Goal: Information Seeking & Learning: Check status

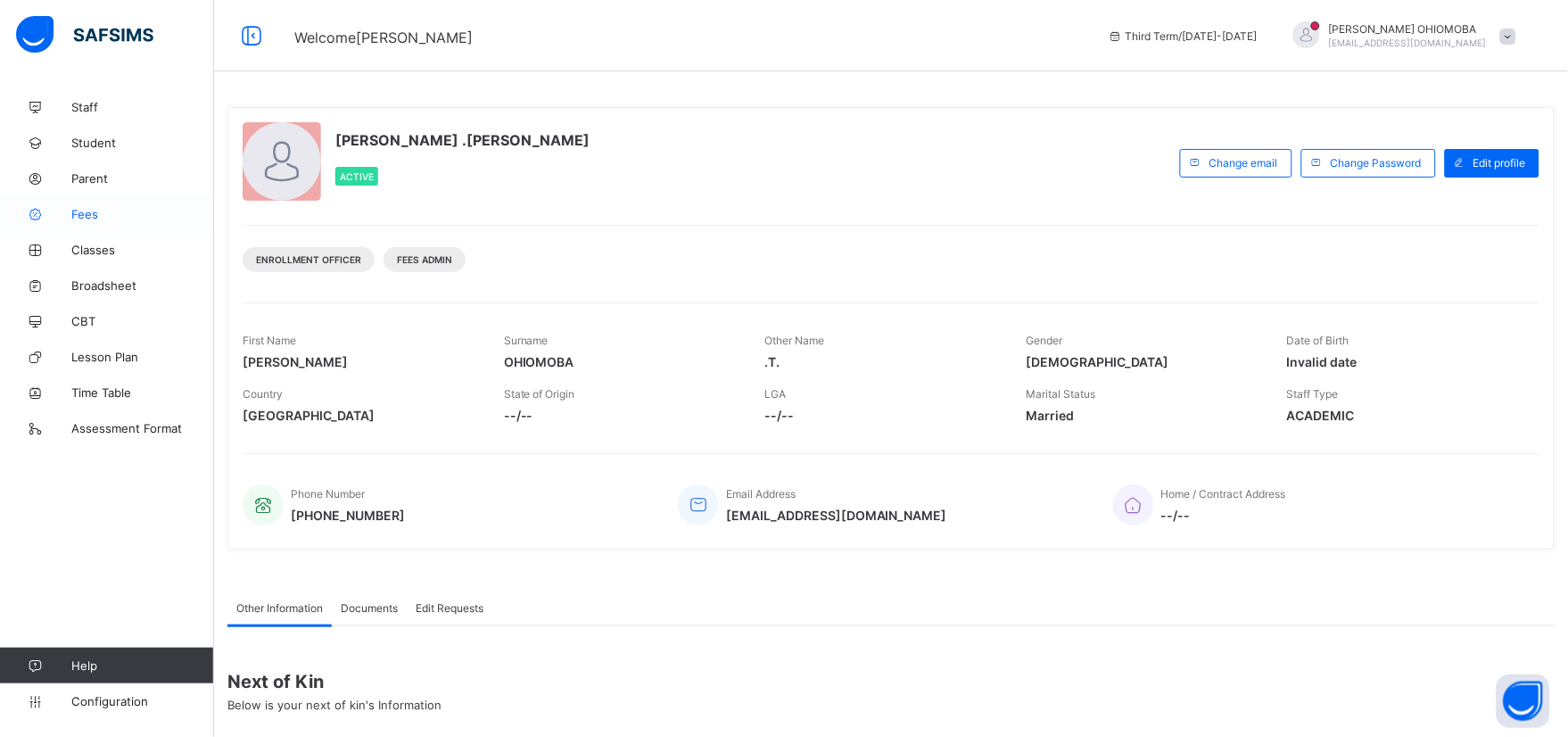
click at [76, 217] on span "Fees" at bounding box center [142, 214] width 142 height 14
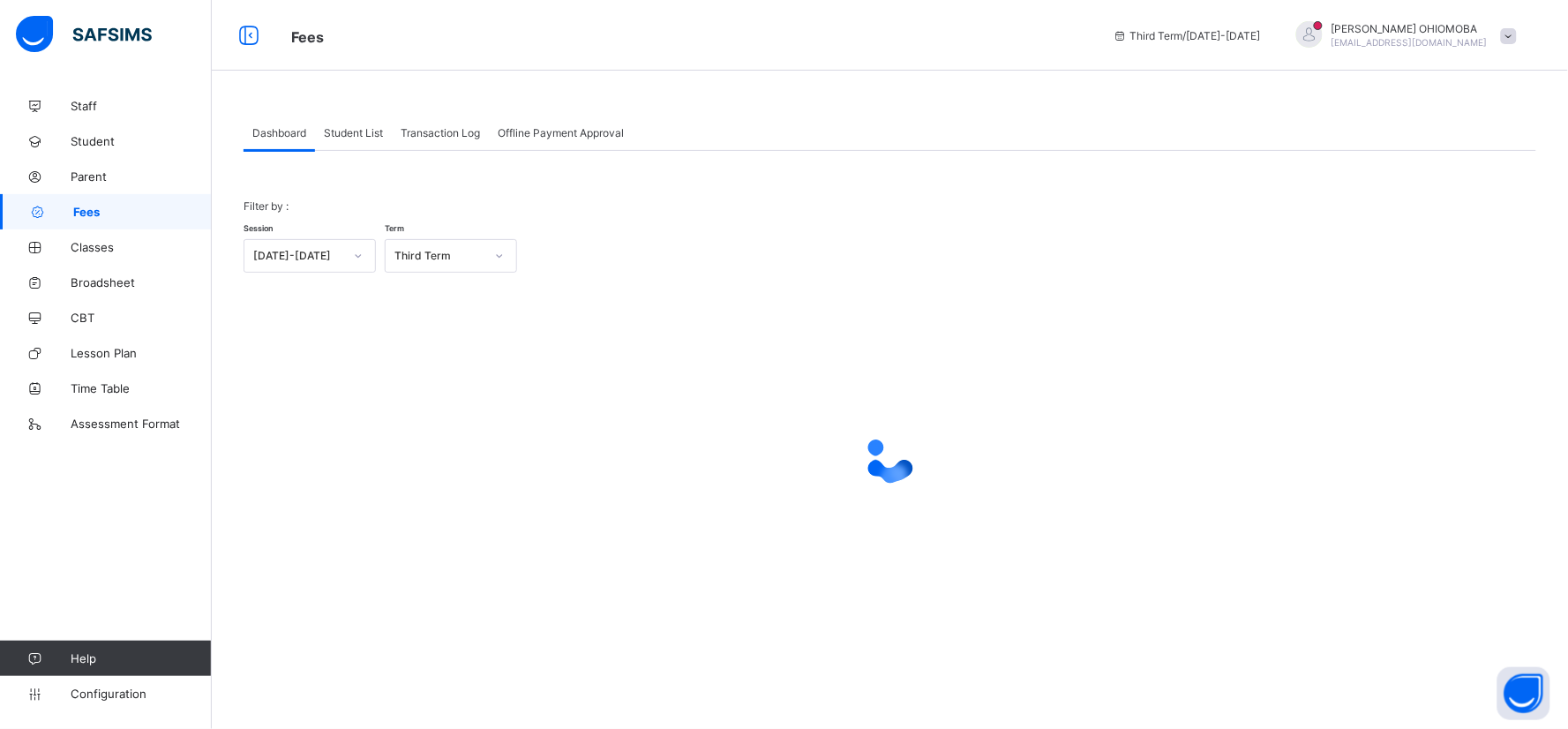
click at [371, 135] on span "Student List" at bounding box center [353, 133] width 59 height 13
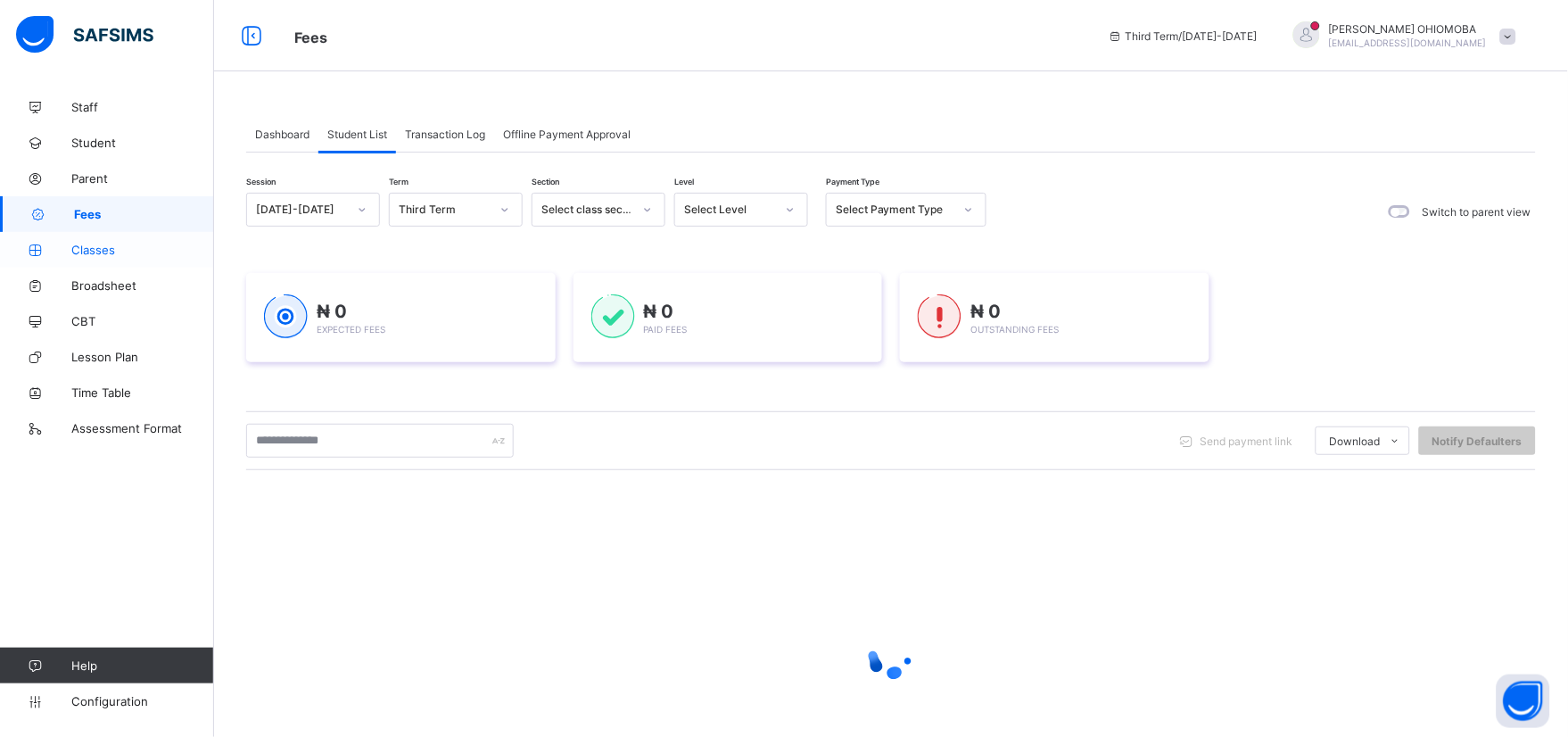
click at [106, 248] on span "Classes" at bounding box center [142, 250] width 142 height 14
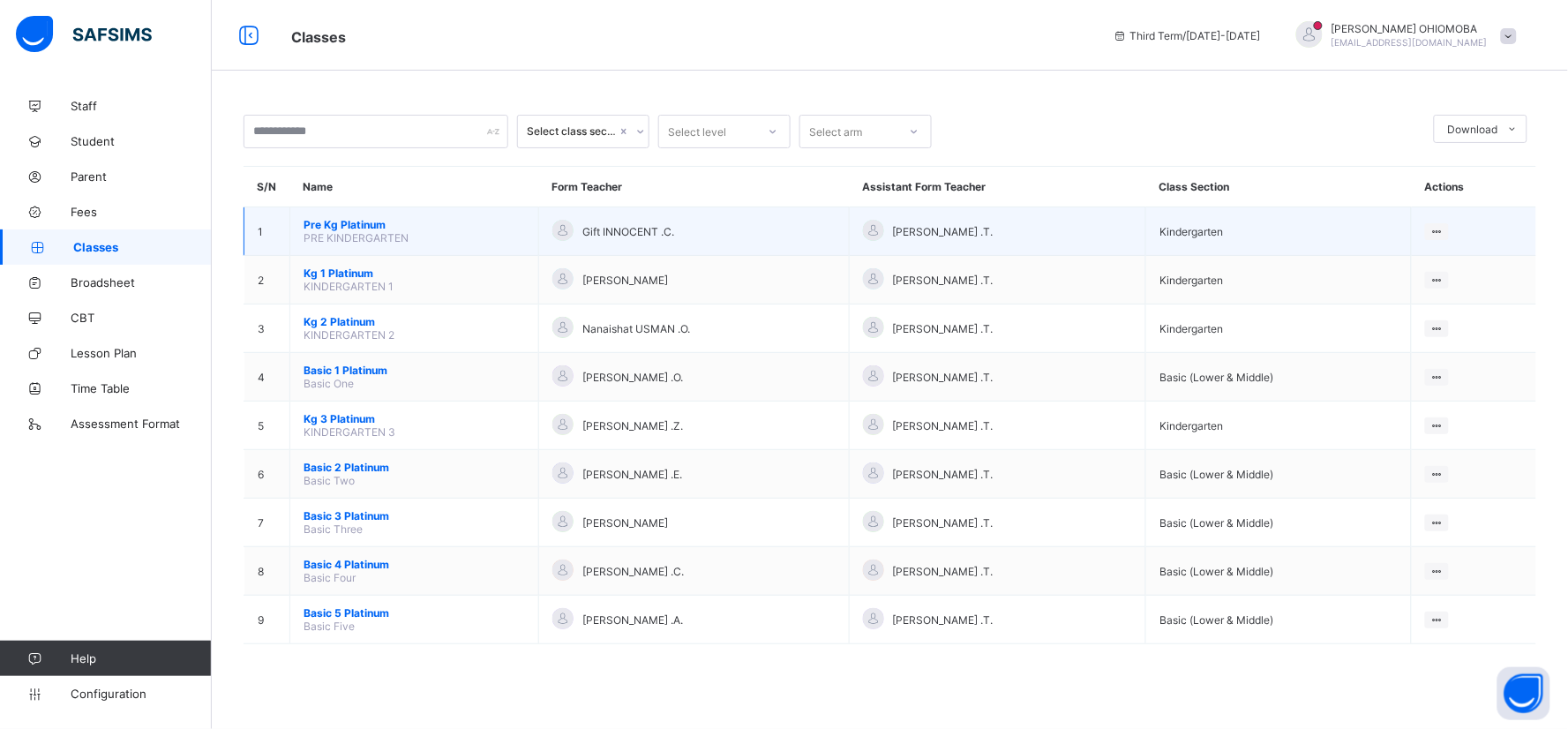
click at [342, 227] on span "Pre Kg Platinum" at bounding box center [414, 224] width 221 height 13
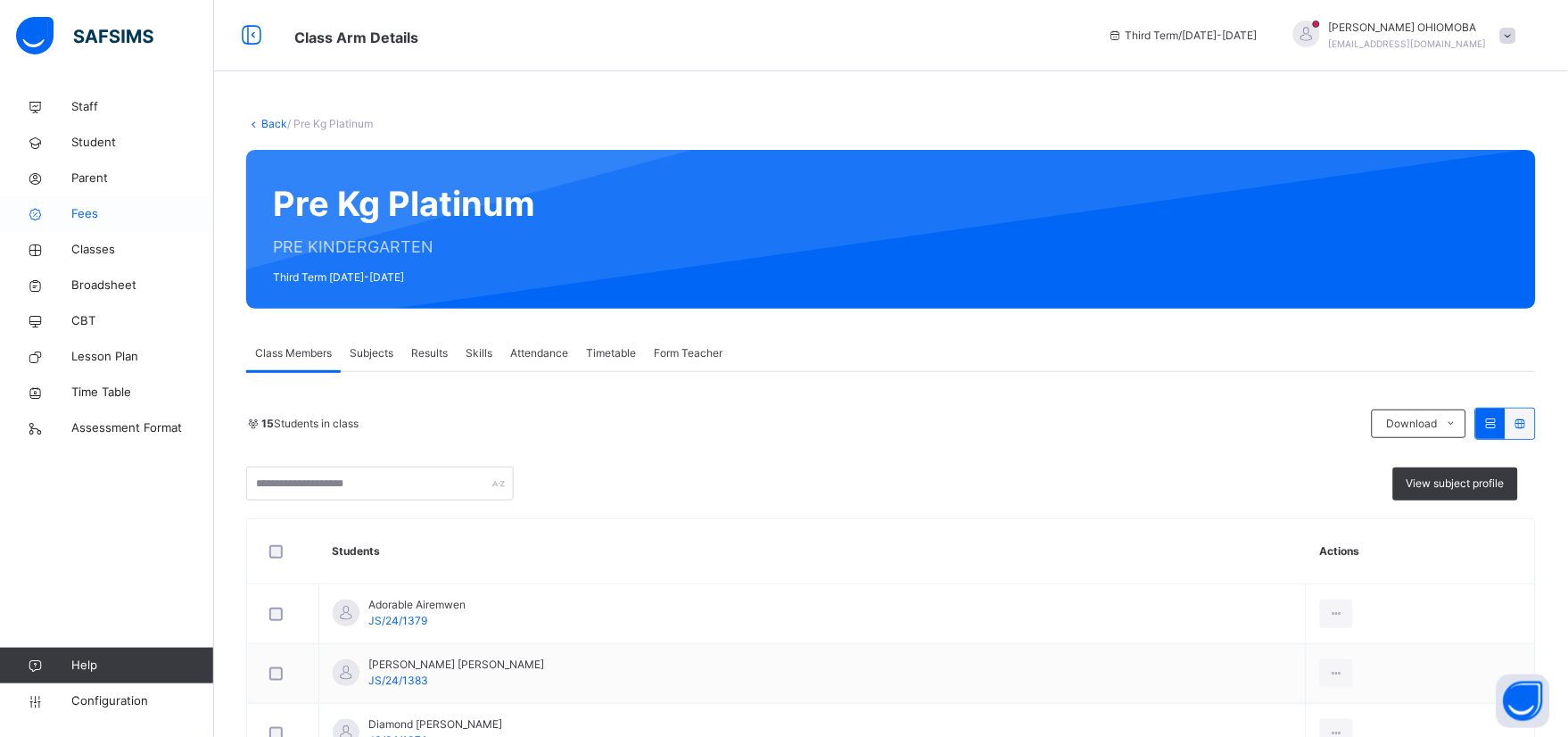
click at [90, 212] on span "Fees" at bounding box center [142, 214] width 142 height 18
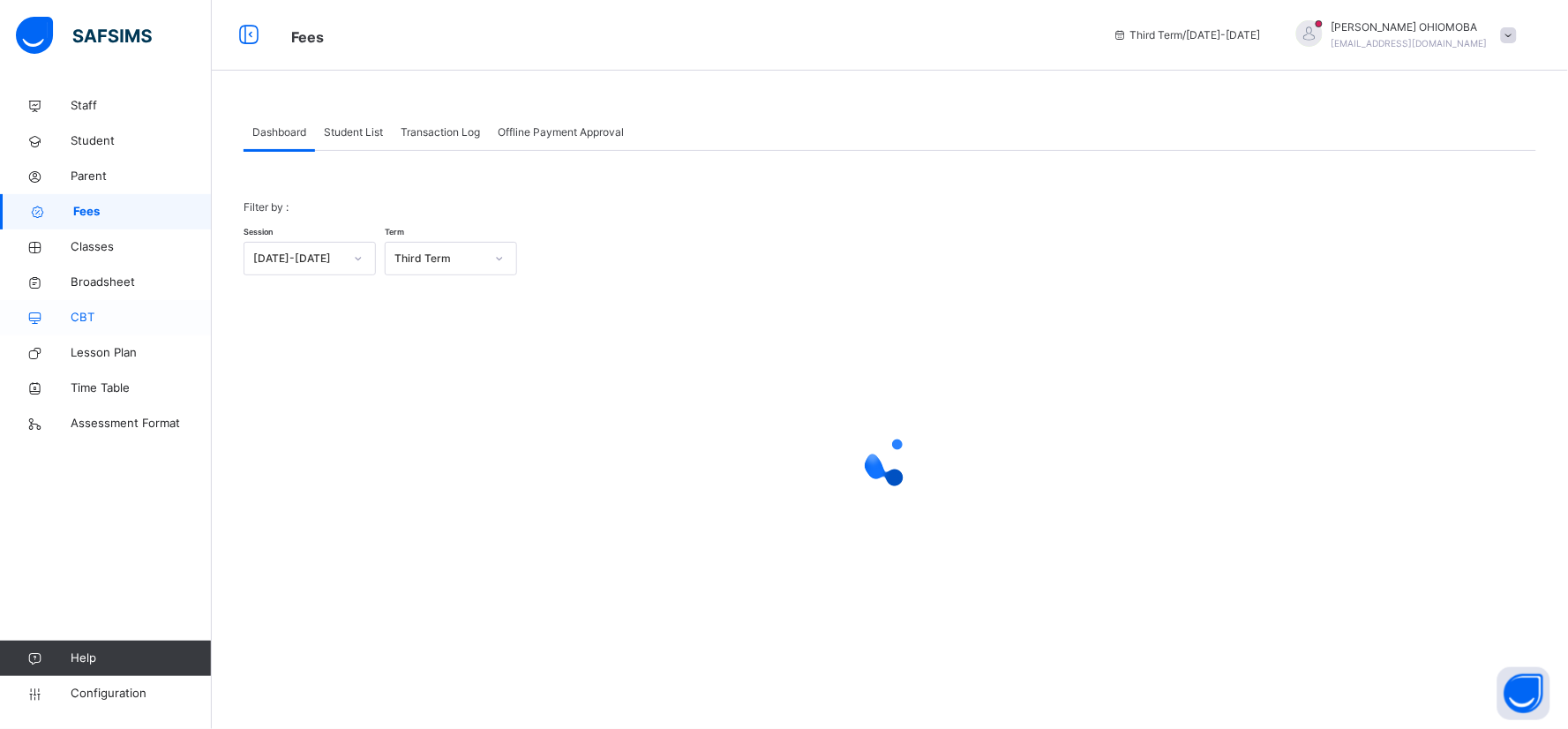
click at [91, 320] on span "CBT" at bounding box center [141, 318] width 141 height 18
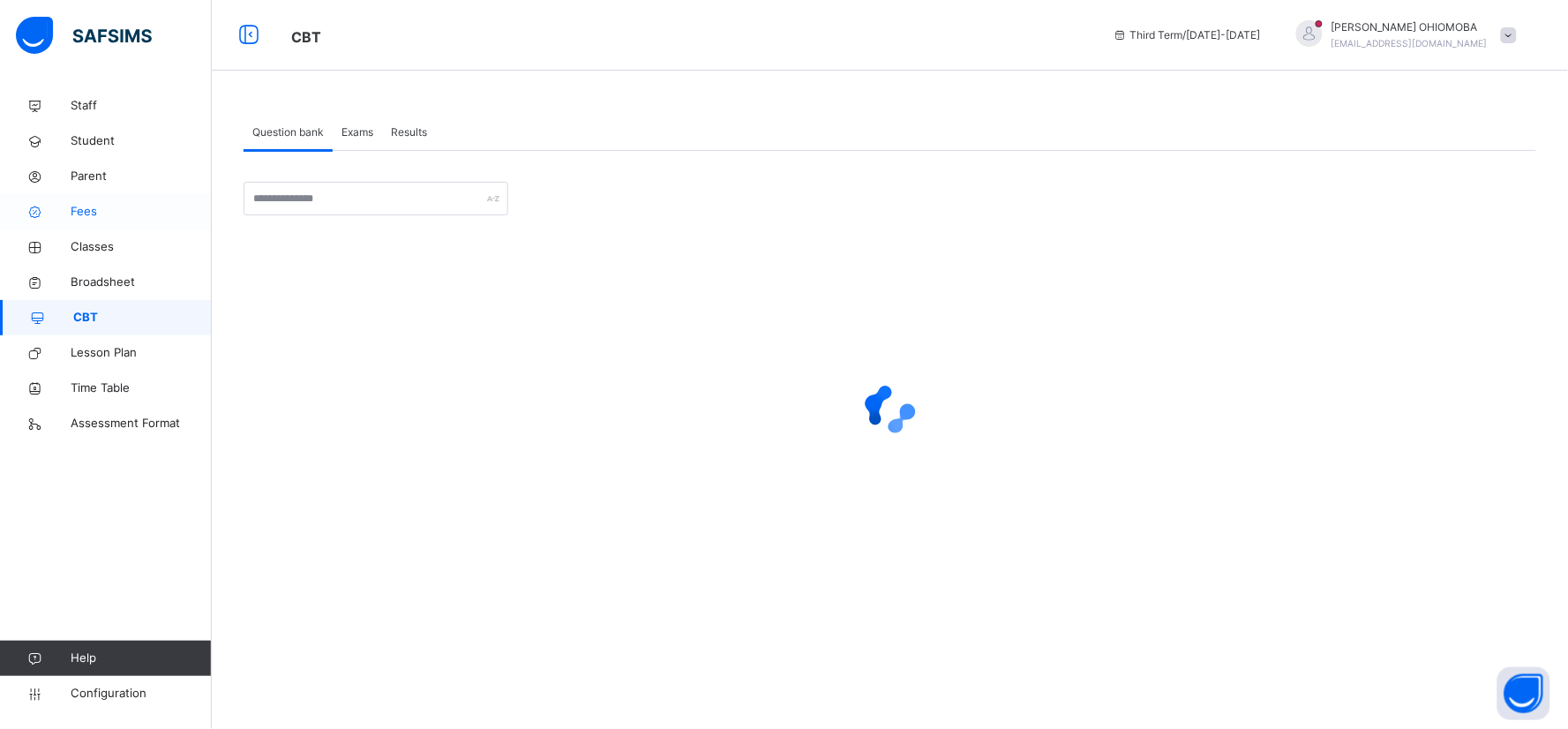
click at [81, 214] on span "Fees" at bounding box center [141, 212] width 141 height 18
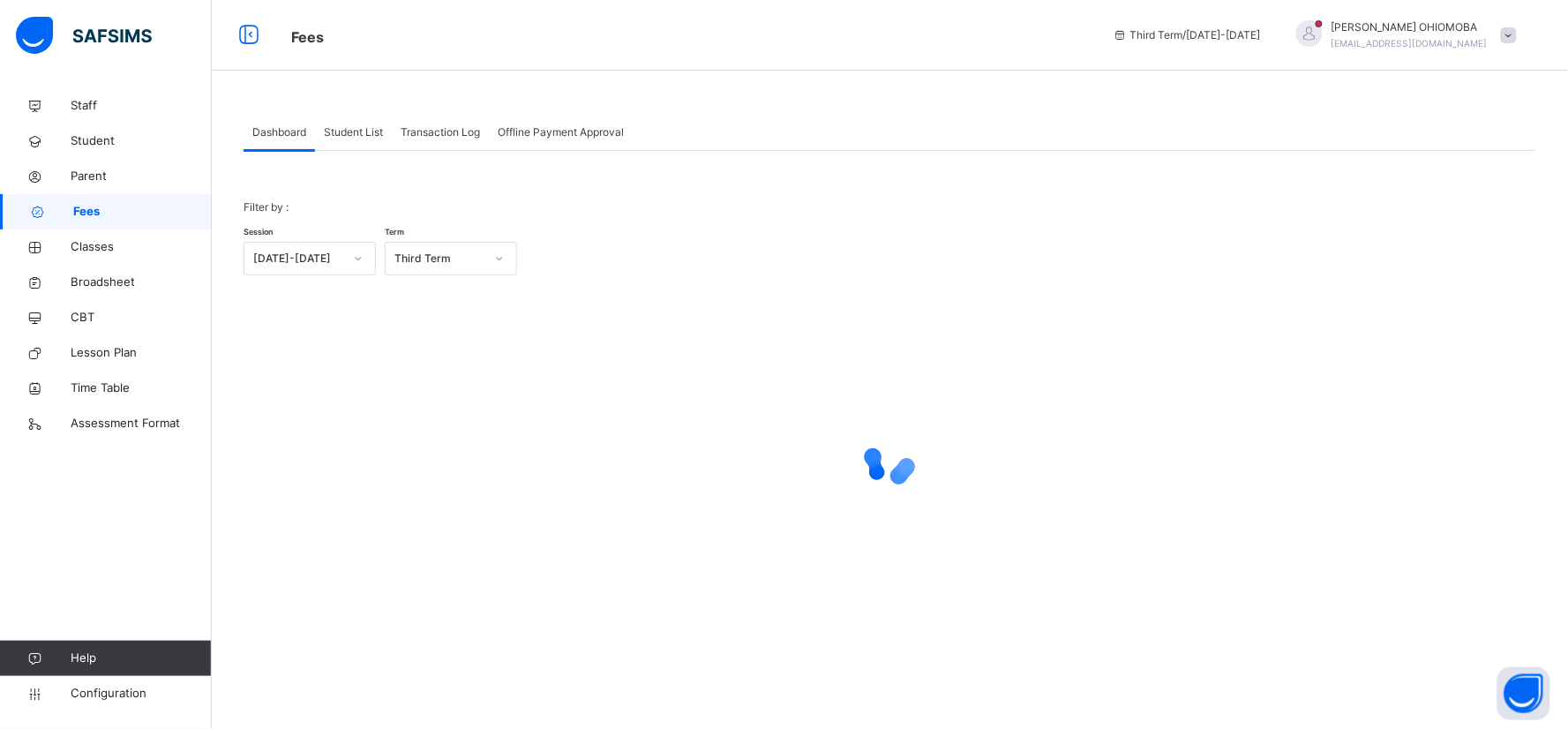
click at [363, 135] on span "Student List" at bounding box center [353, 133] width 59 height 16
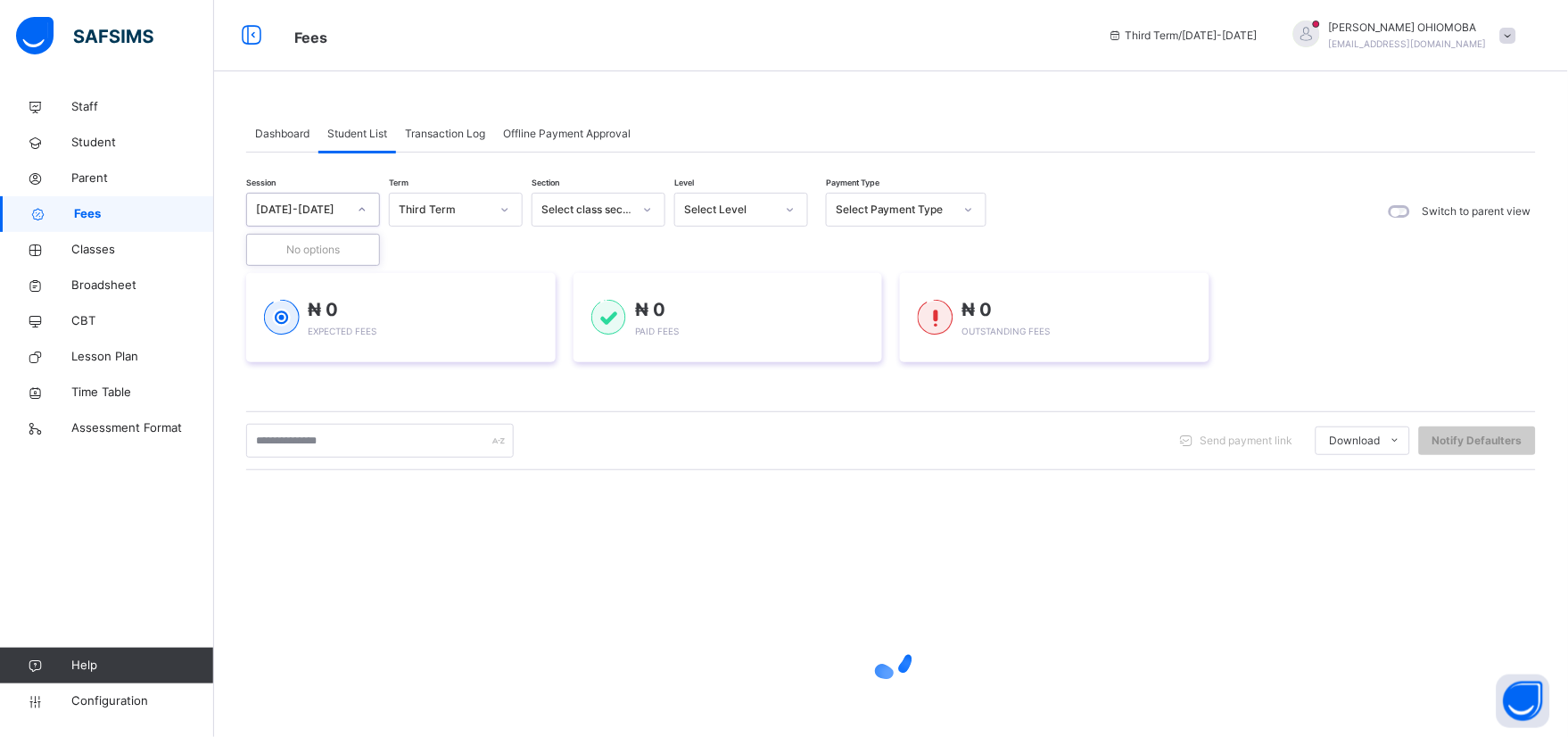
click at [368, 211] on div at bounding box center [362, 210] width 30 height 29
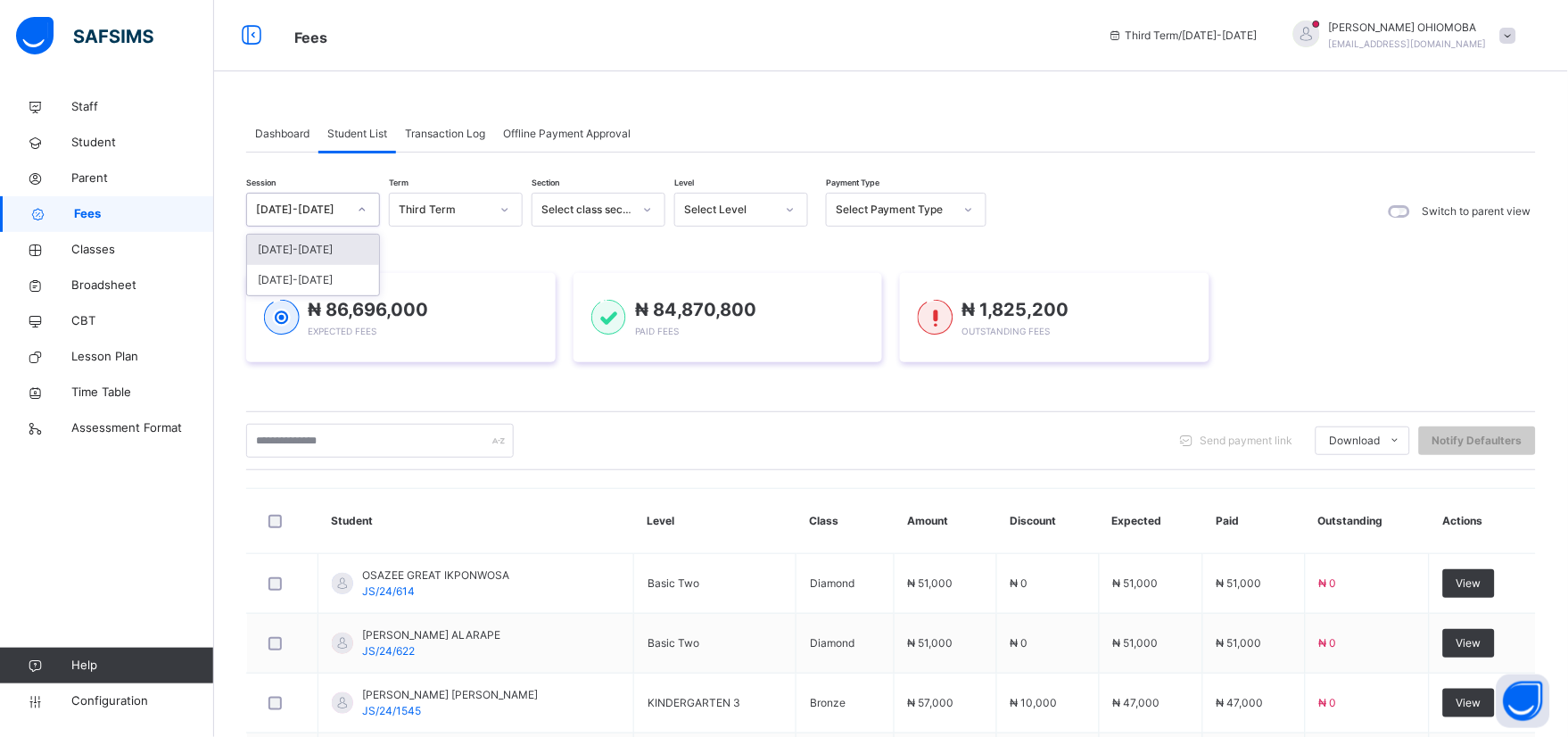
click at [301, 252] on div "[DATE]-[DATE]" at bounding box center [313, 250] width 132 height 30
click at [359, 211] on icon at bounding box center [362, 210] width 11 height 18
click at [301, 281] on div "[DATE]-[DATE]" at bounding box center [313, 280] width 132 height 30
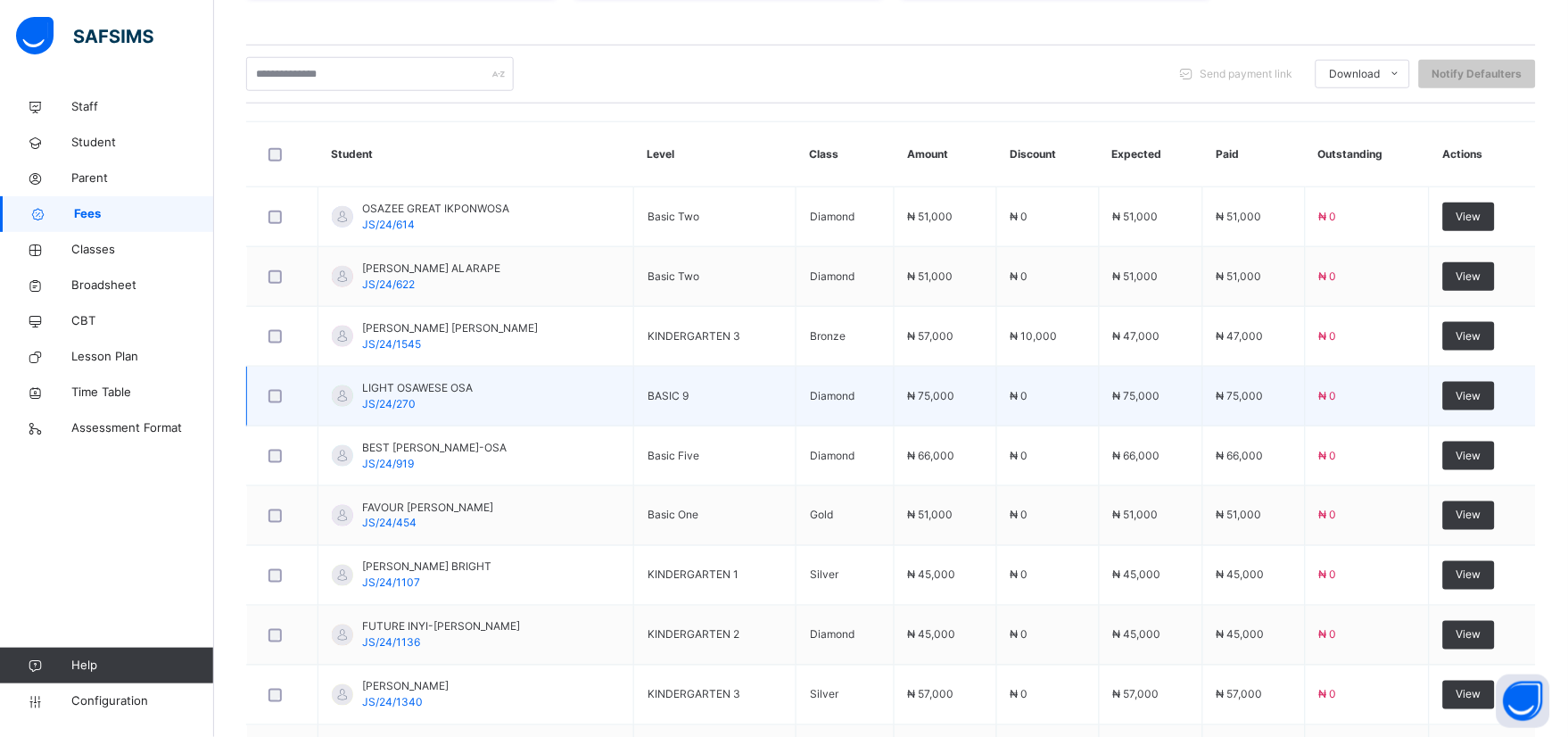
scroll to position [522, 0]
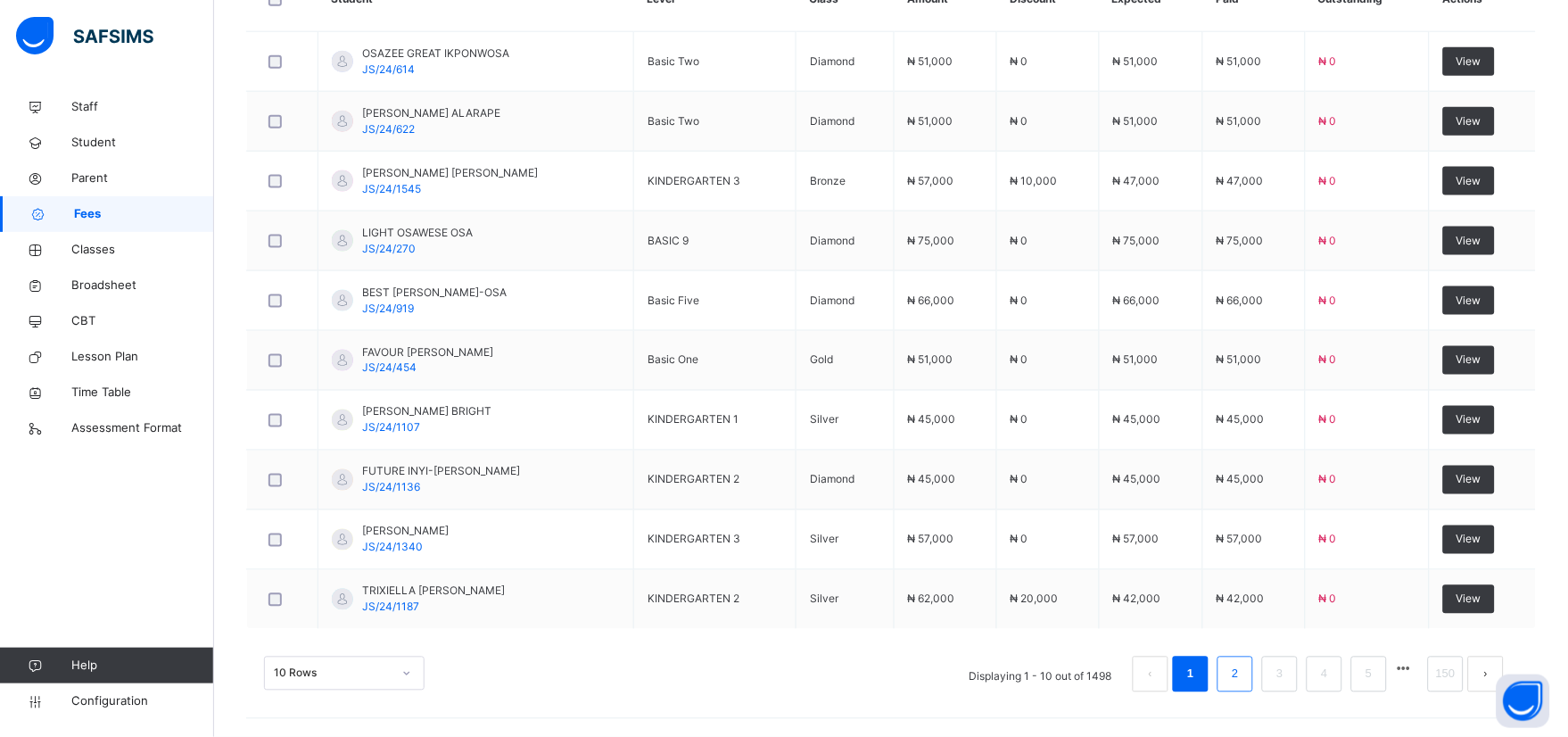
click at [1243, 681] on link "2" at bounding box center [1234, 675] width 17 height 23
click at [1288, 681] on link "3" at bounding box center [1279, 675] width 17 height 23
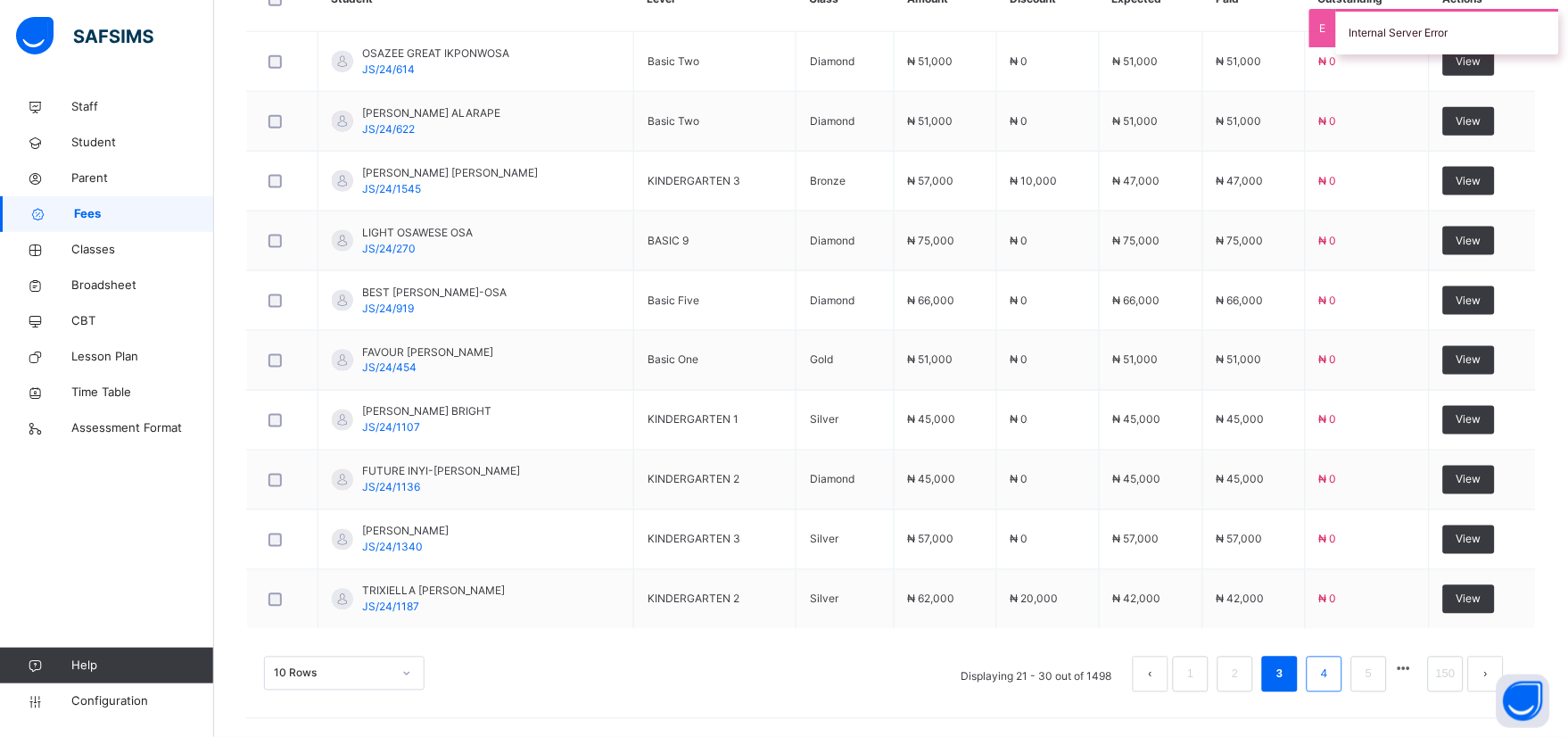
click at [1333, 681] on link "4" at bounding box center [1324, 675] width 17 height 23
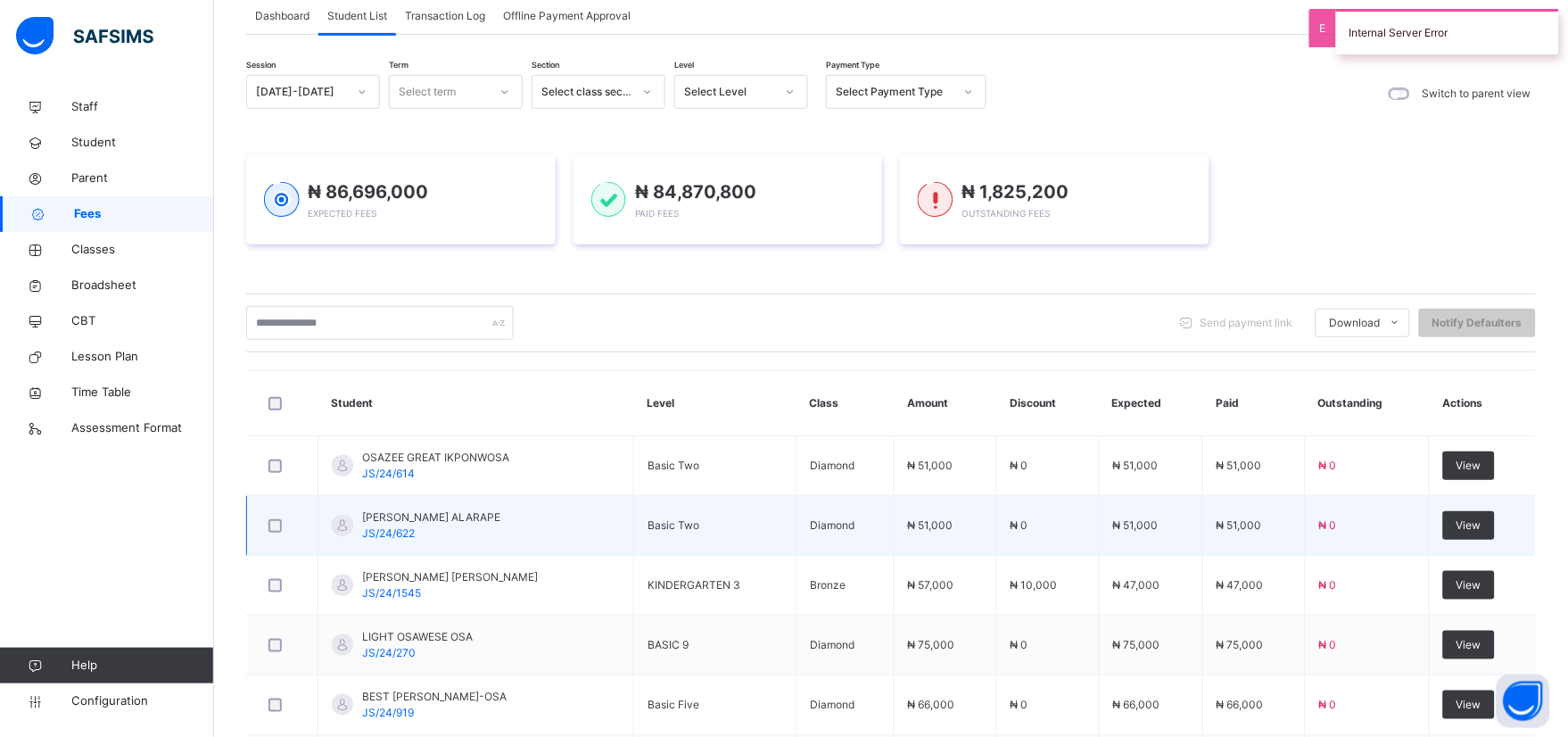
scroll to position [0, 0]
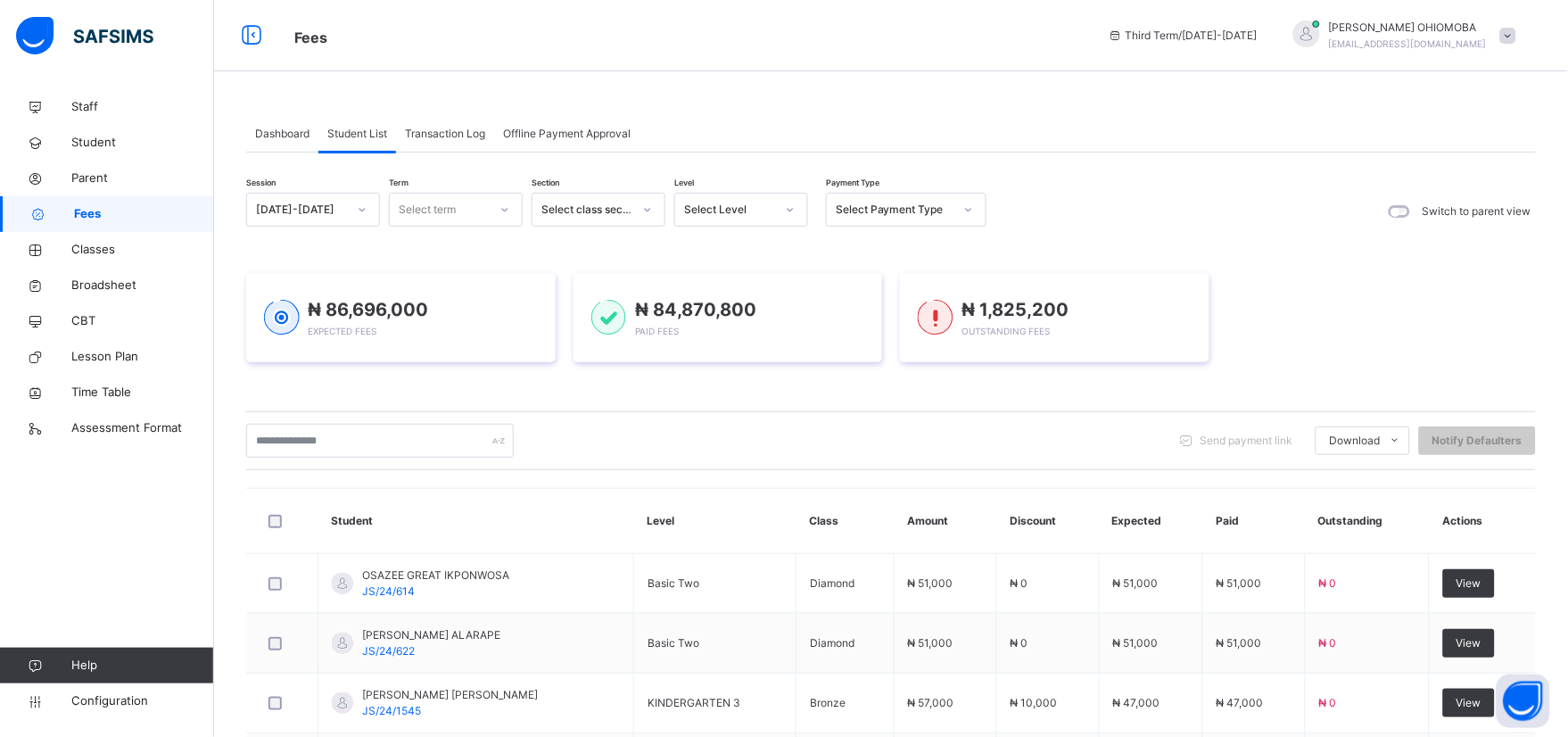
click at [972, 211] on icon at bounding box center [968, 210] width 11 height 18
click at [809, 260] on div "₦ 86,696,000 Expected Fees ₦ 84,870,800 Paid Fees ₦ 1,825,200 Outstanding Fees" at bounding box center [891, 317] width 1290 height 142
click at [503, 209] on icon at bounding box center [505, 210] width 6 height 4
click at [450, 313] on div "Third Term" at bounding box center [456, 311] width 132 height 30
click at [433, 311] on div "₦ 86,696,000 Expected Fees" at bounding box center [401, 318] width 274 height 43
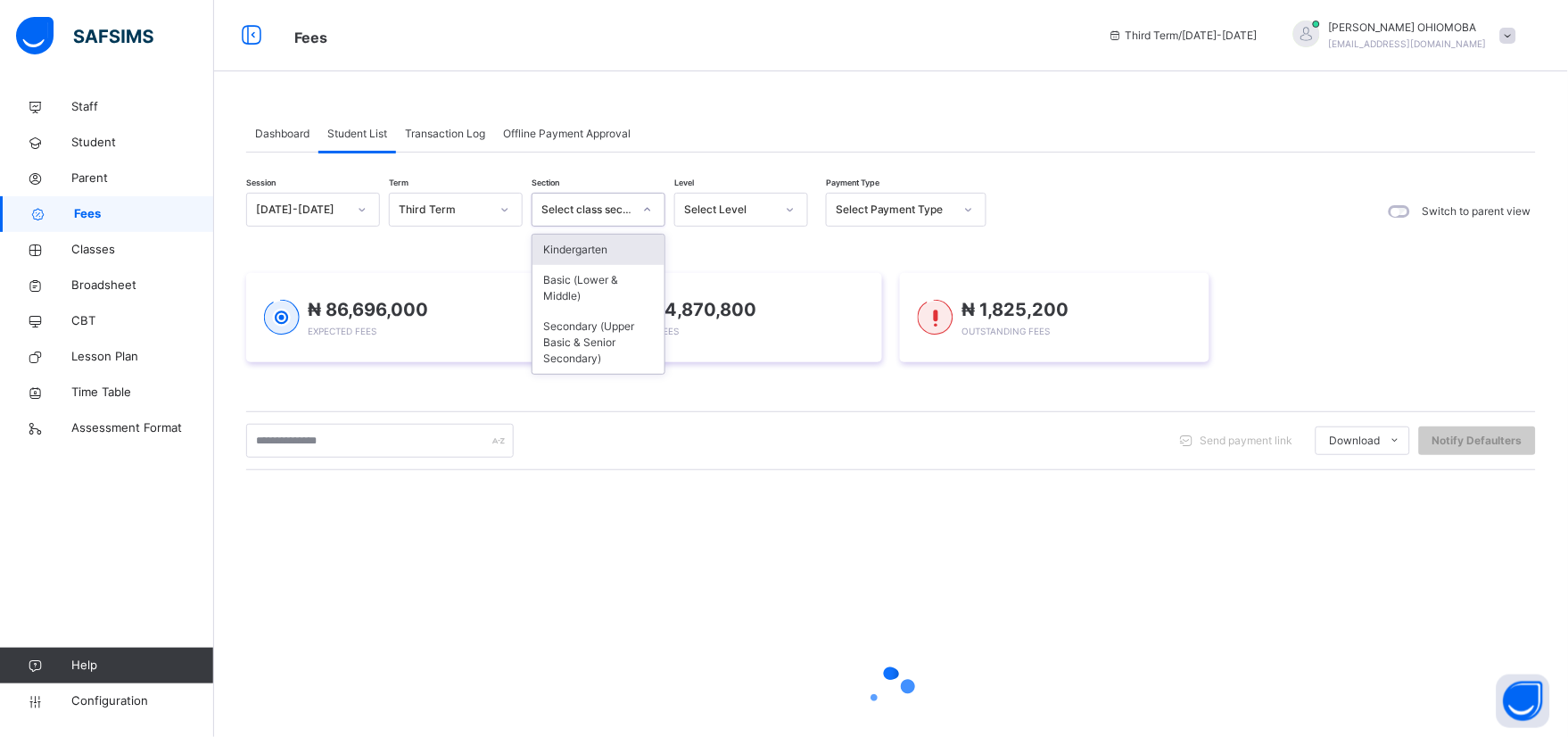
click at [647, 207] on icon at bounding box center [648, 210] width 11 height 18
click at [575, 251] on div "Kindergarten" at bounding box center [599, 250] width 132 height 30
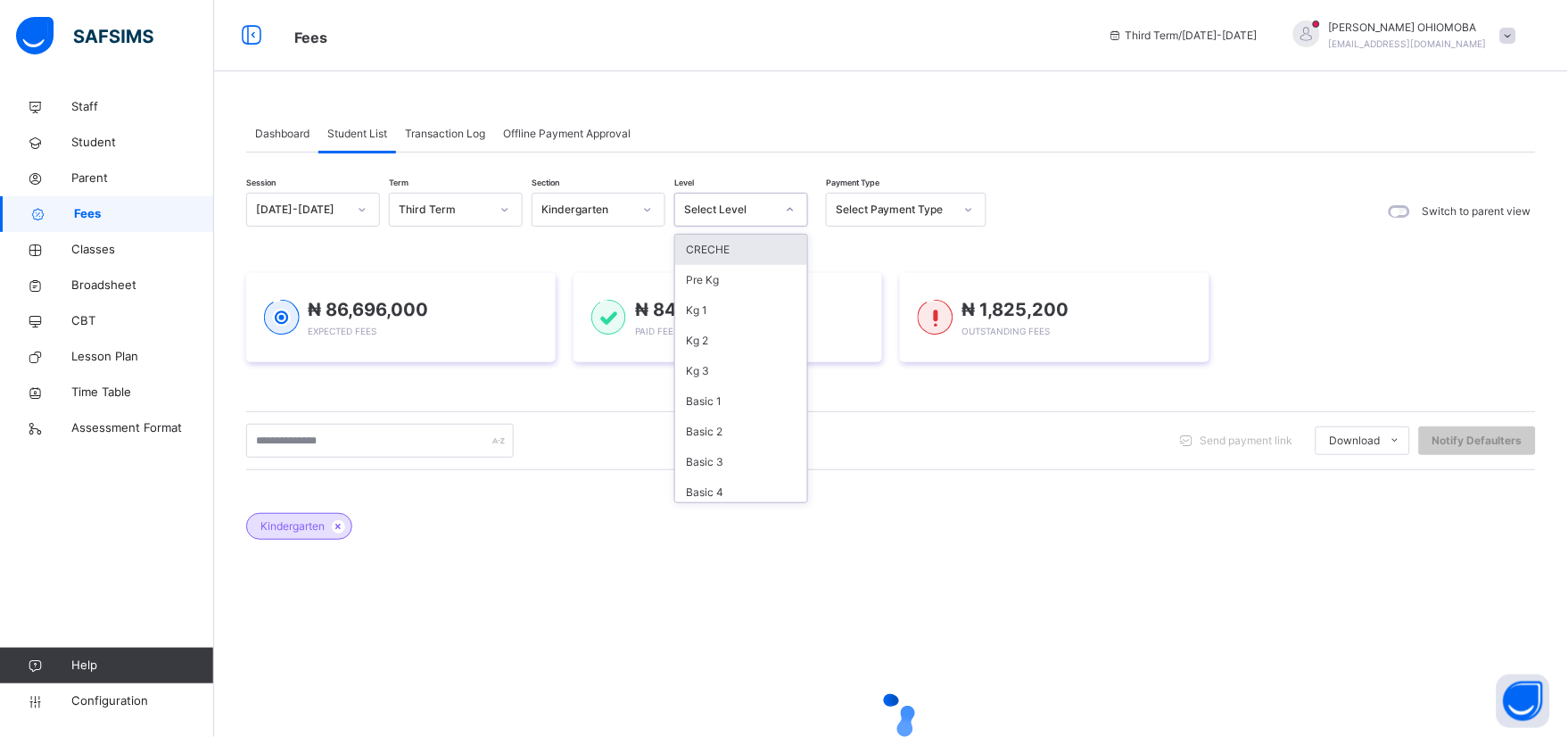
click at [790, 208] on icon at bounding box center [790, 210] width 11 height 18
click at [699, 345] on div "Kg 2" at bounding box center [742, 341] width 132 height 30
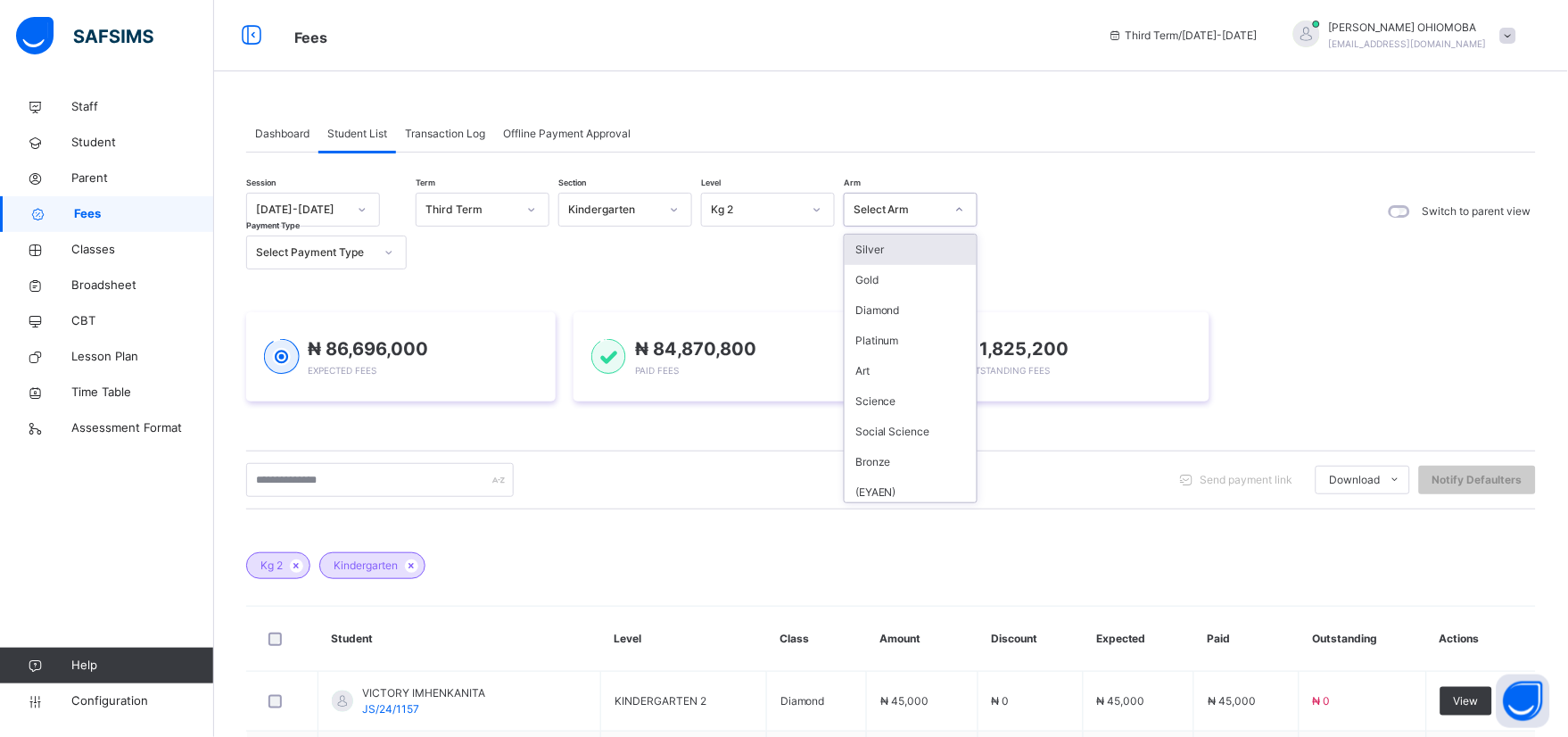
click at [956, 207] on icon at bounding box center [959, 210] width 11 height 18
click at [887, 345] on div "Platinum" at bounding box center [911, 341] width 132 height 30
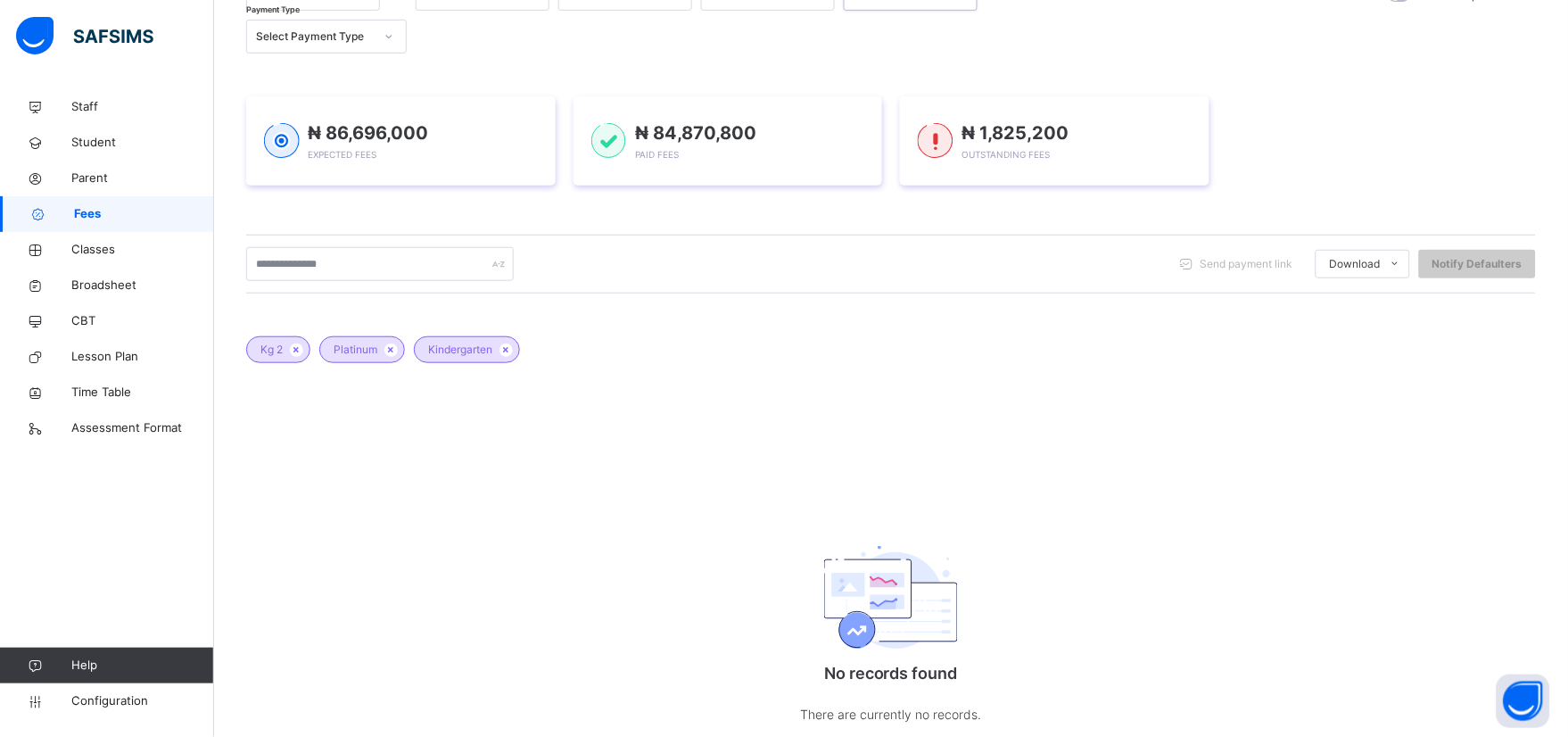
scroll to position [269, 0]
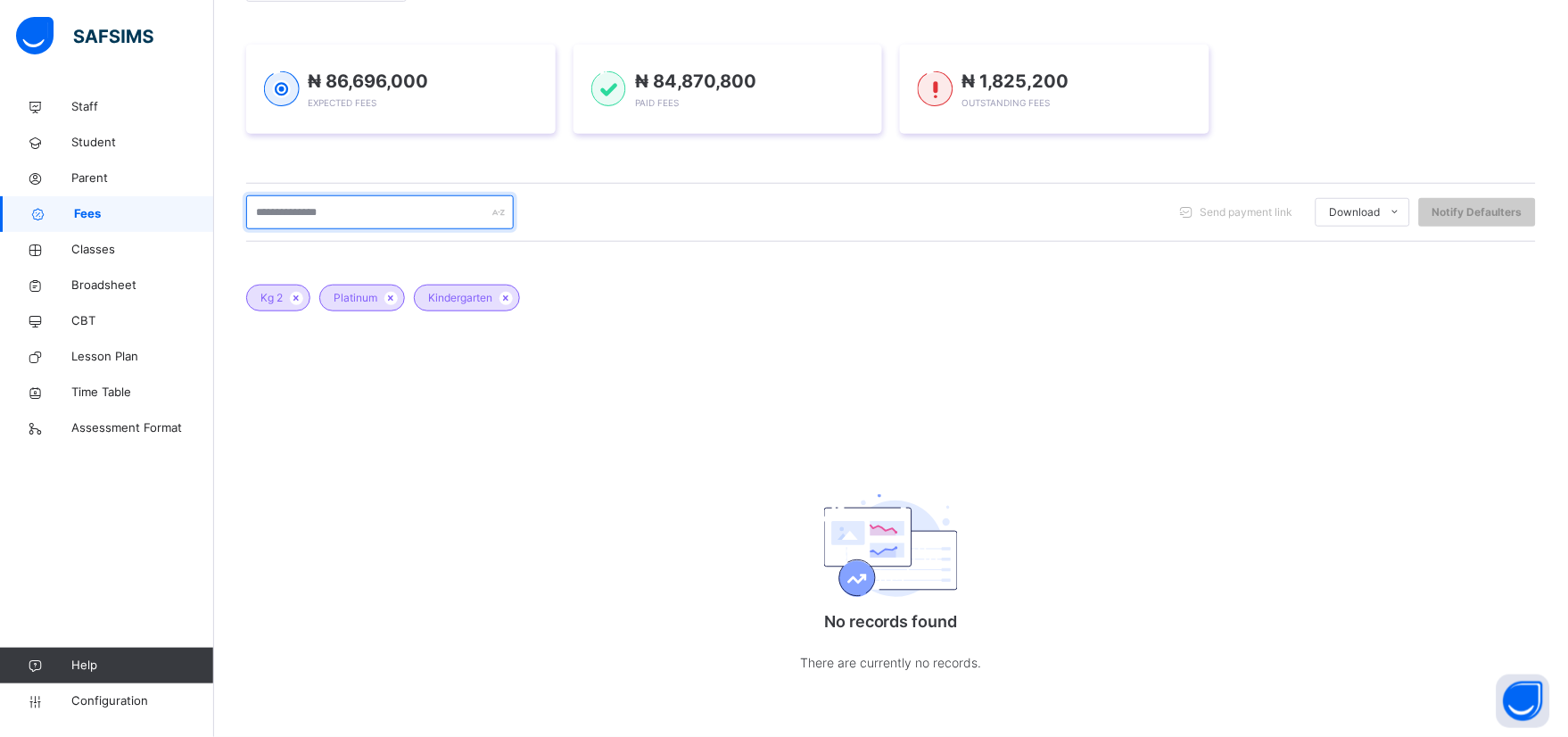
click at [295, 210] on input "text" at bounding box center [379, 212] width 268 height 34
click at [291, 214] on input "***" at bounding box center [379, 212] width 268 height 34
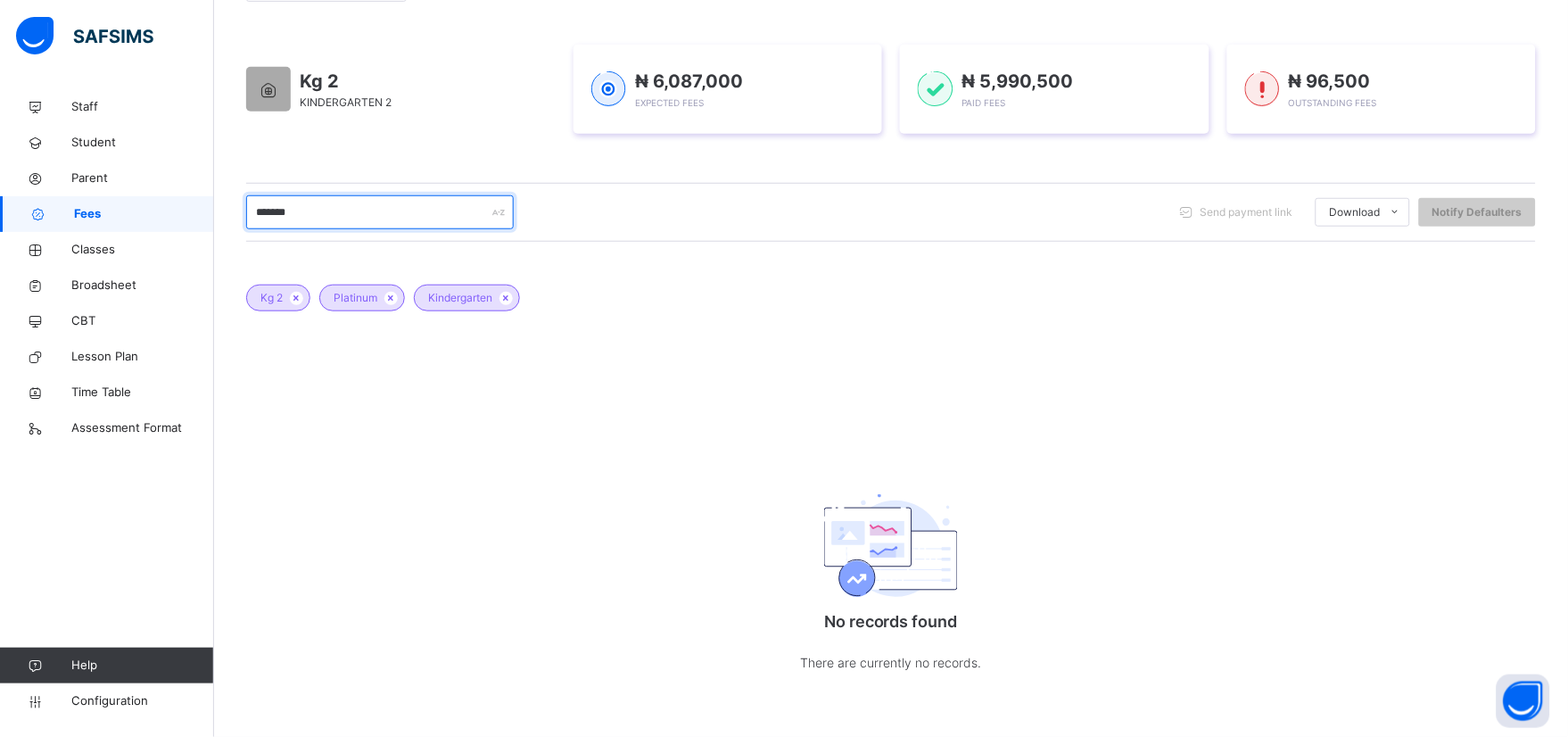
click at [327, 214] on input "*******" at bounding box center [379, 212] width 268 height 34
type input "*"
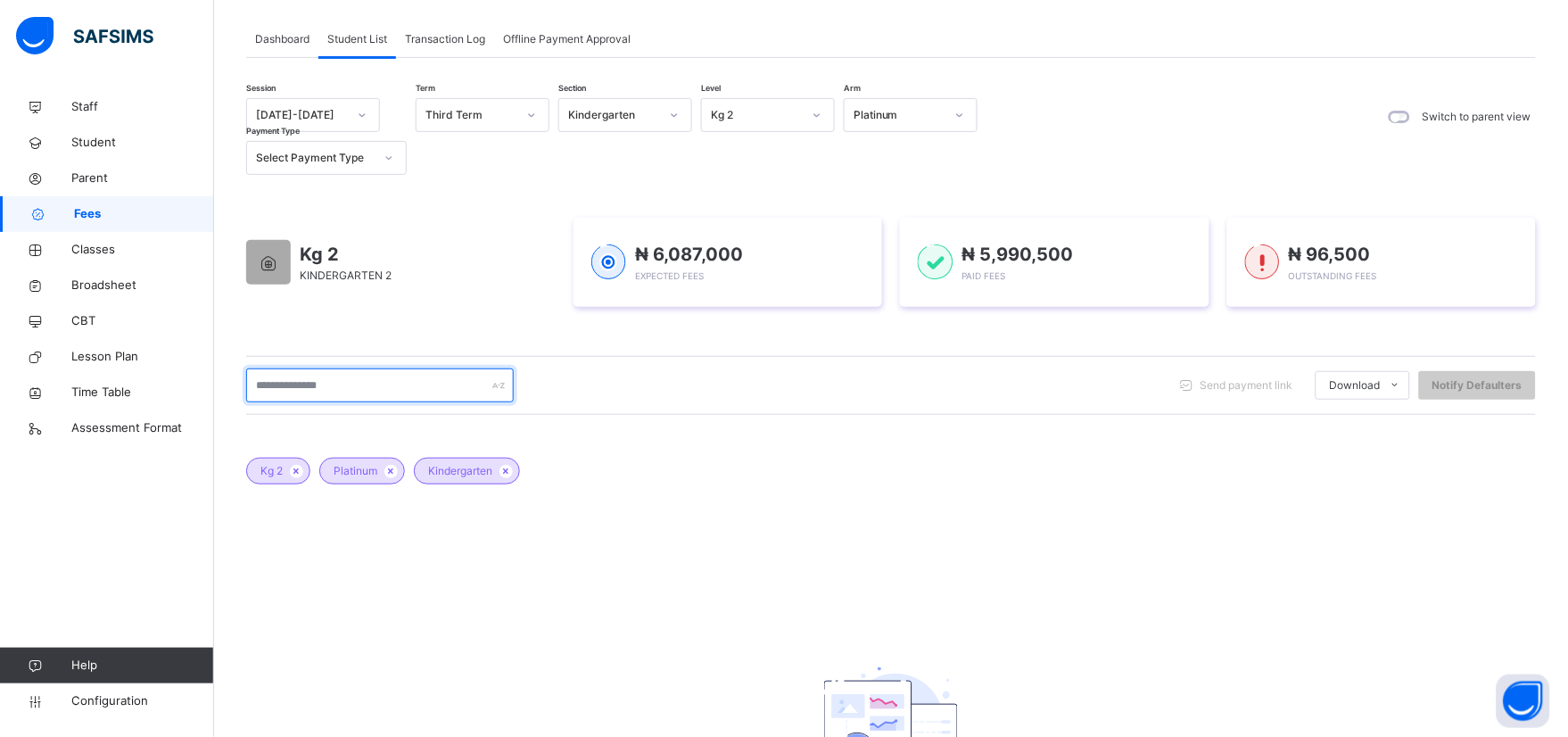
scroll to position [70, 0]
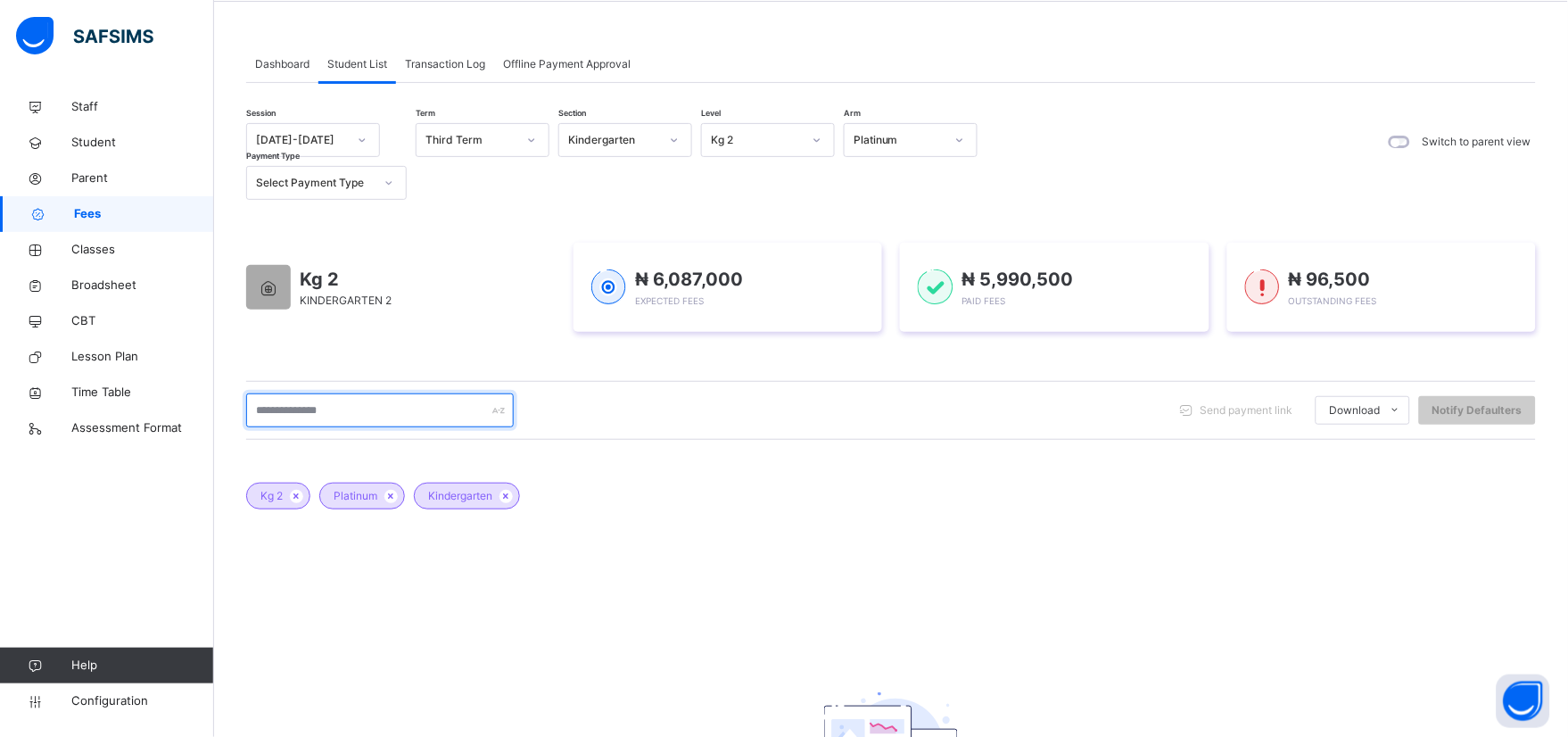
click at [302, 407] on input "text" at bounding box center [379, 411] width 268 height 34
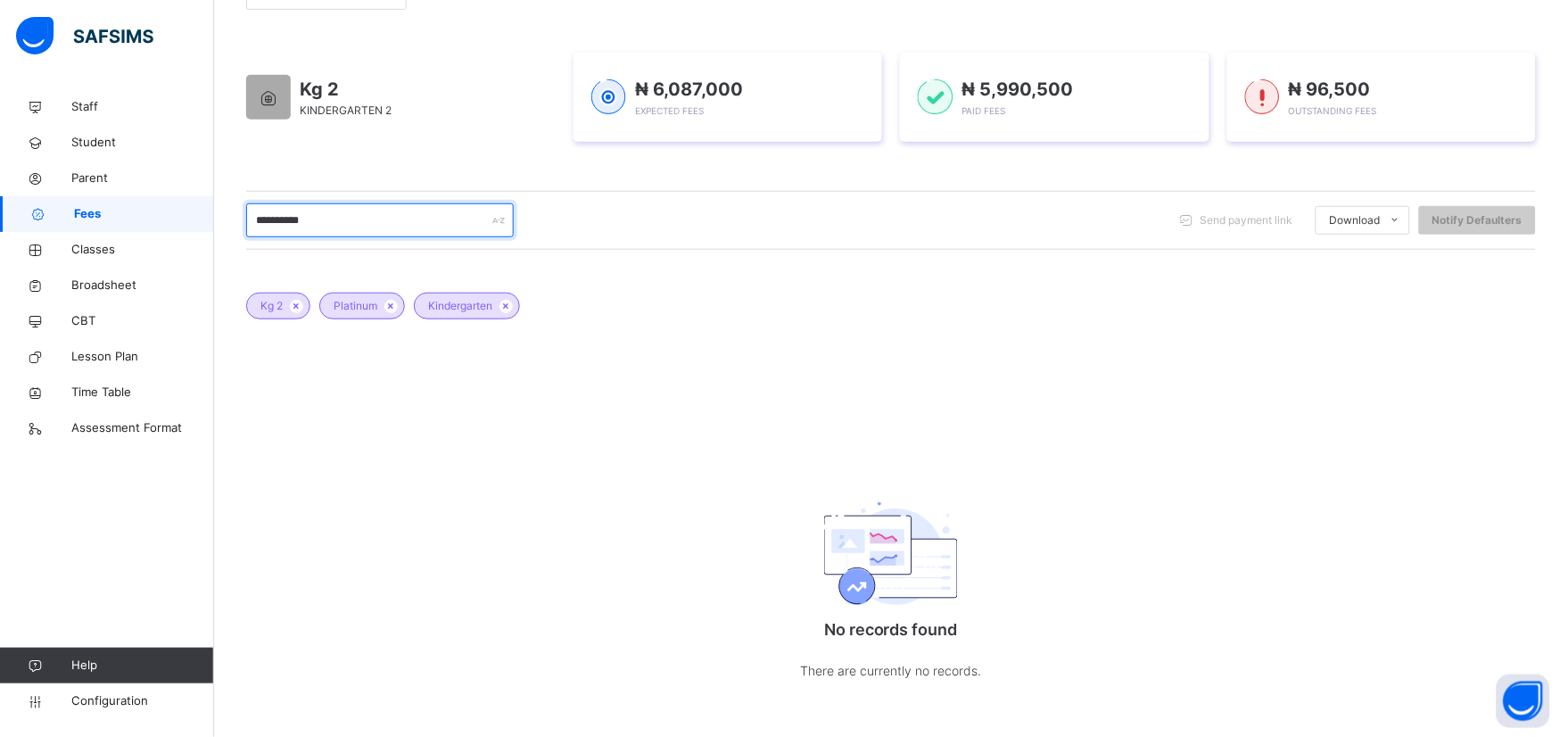
scroll to position [269, 0]
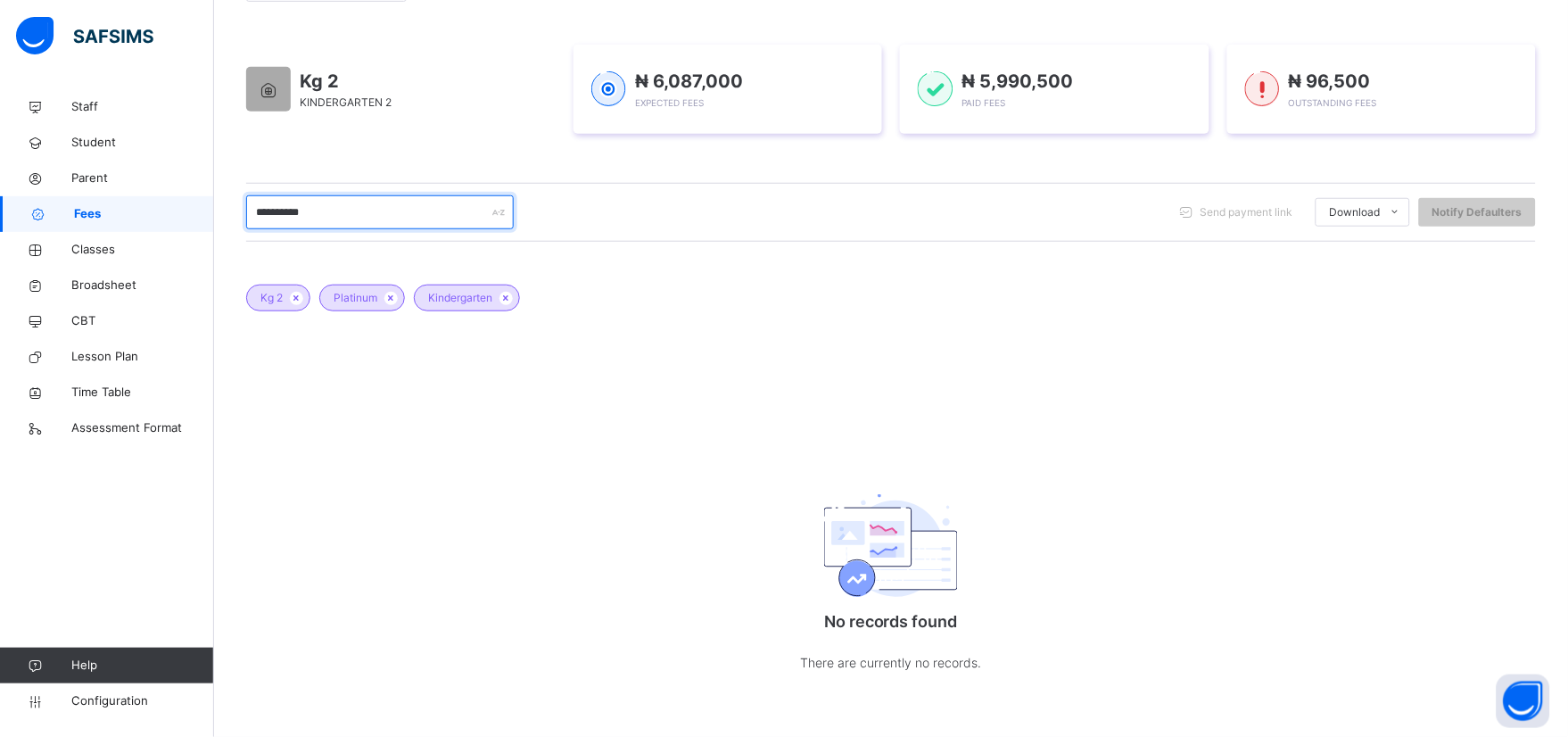
click at [302, 211] on input "**********" at bounding box center [379, 212] width 268 height 34
click at [312, 209] on input "*******" at bounding box center [379, 212] width 268 height 34
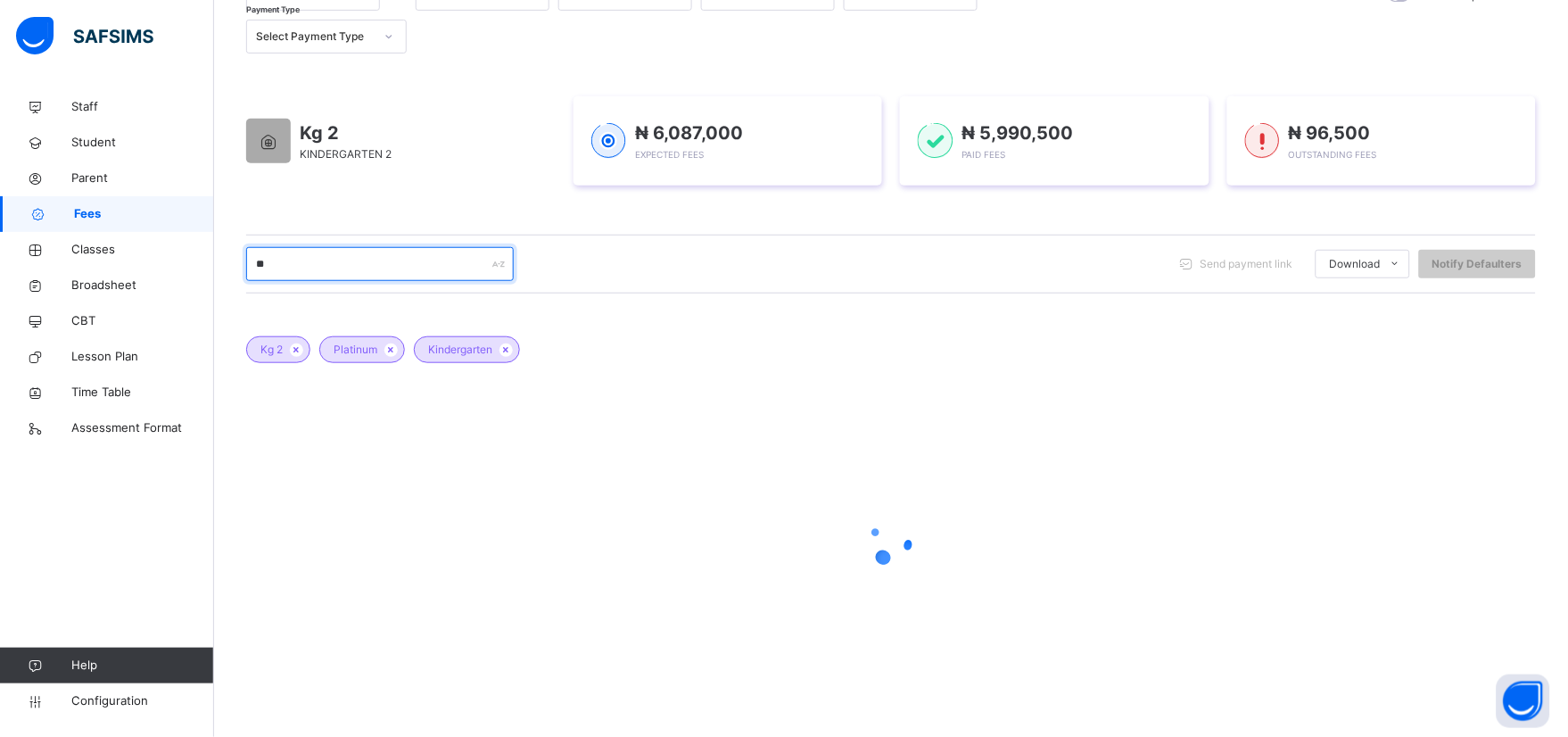
type input "*"
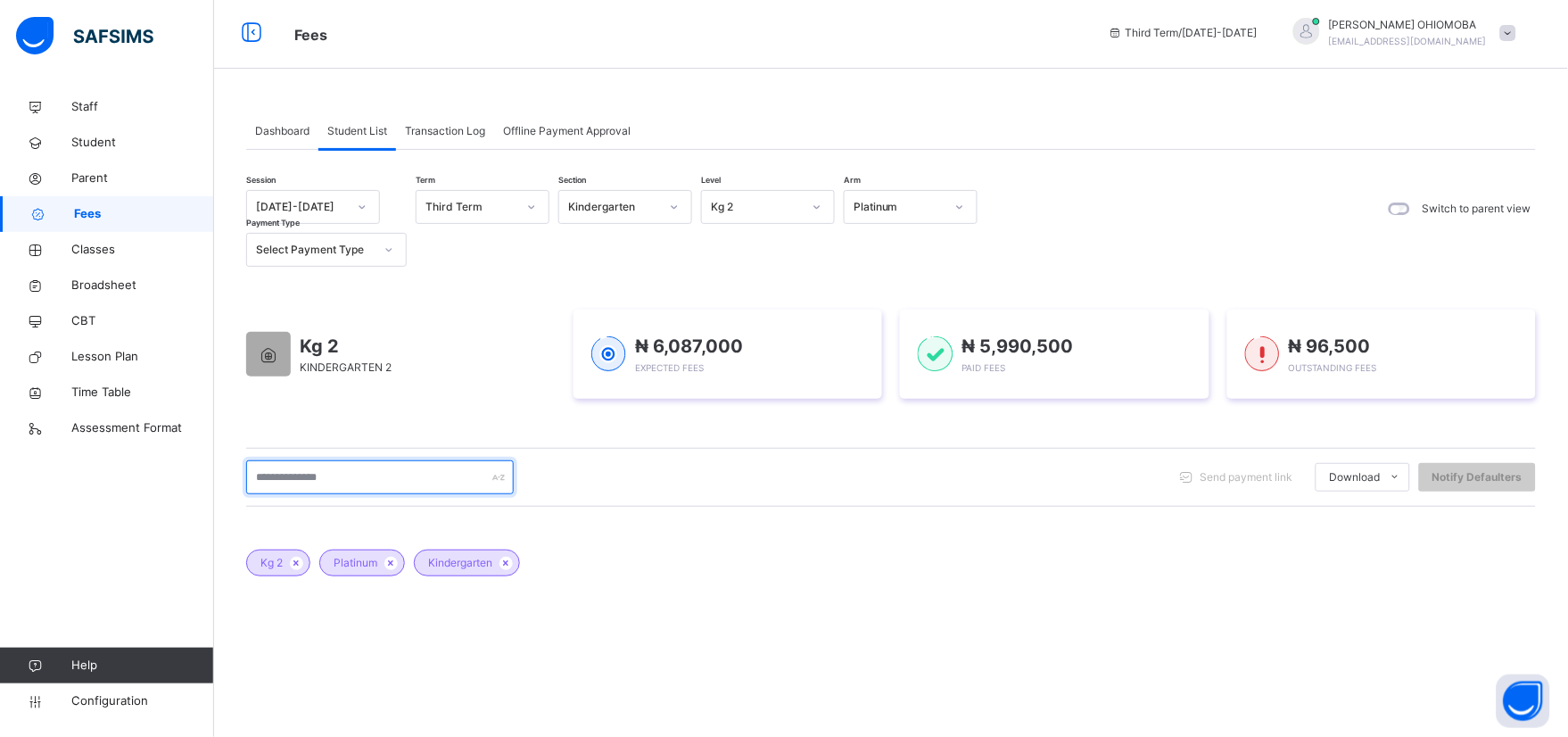
scroll to position [0, 0]
click at [345, 470] on input "text" at bounding box center [379, 480] width 268 height 34
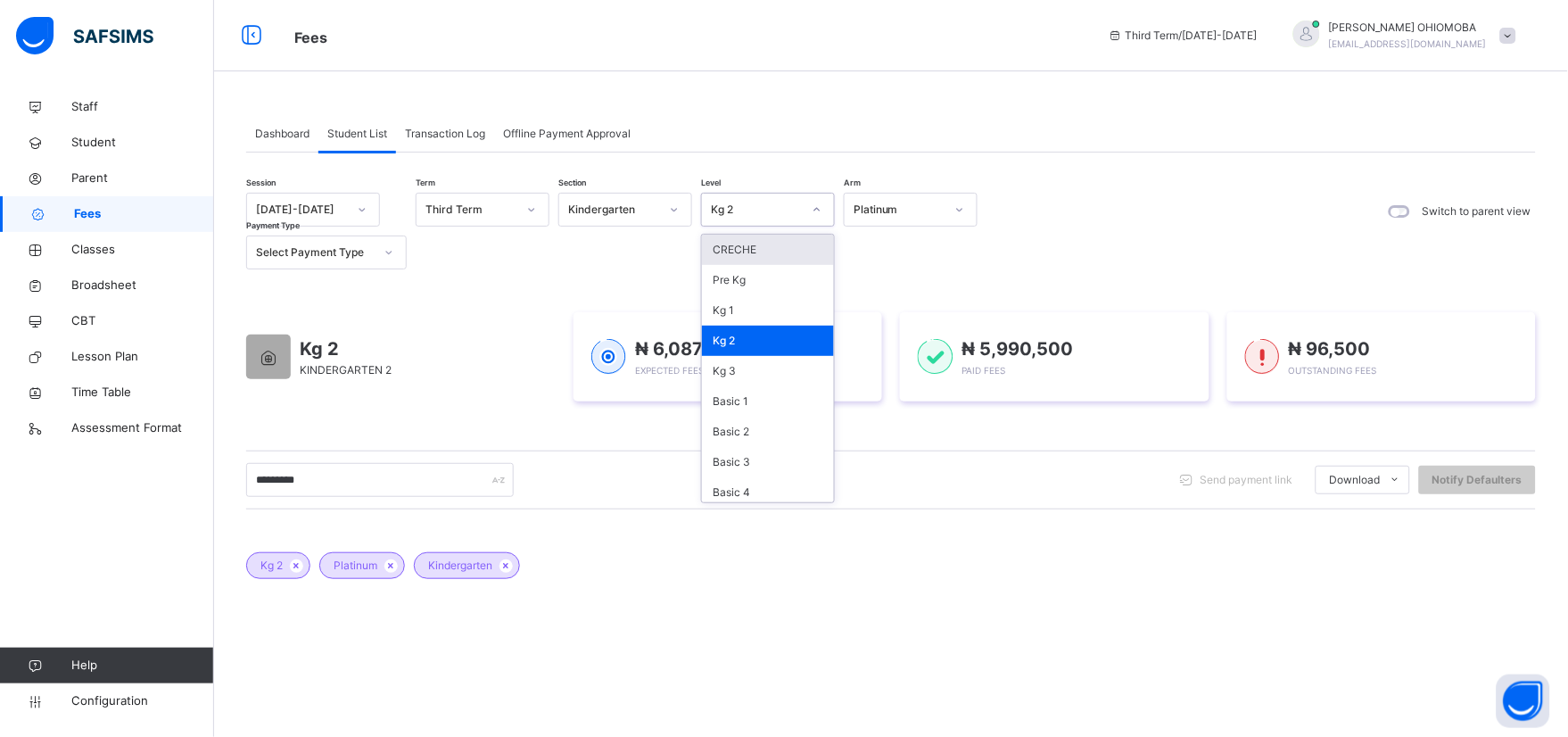
click at [761, 208] on div "Kg 2" at bounding box center [756, 210] width 91 height 16
click at [722, 307] on div "Kg 1" at bounding box center [768, 311] width 132 height 30
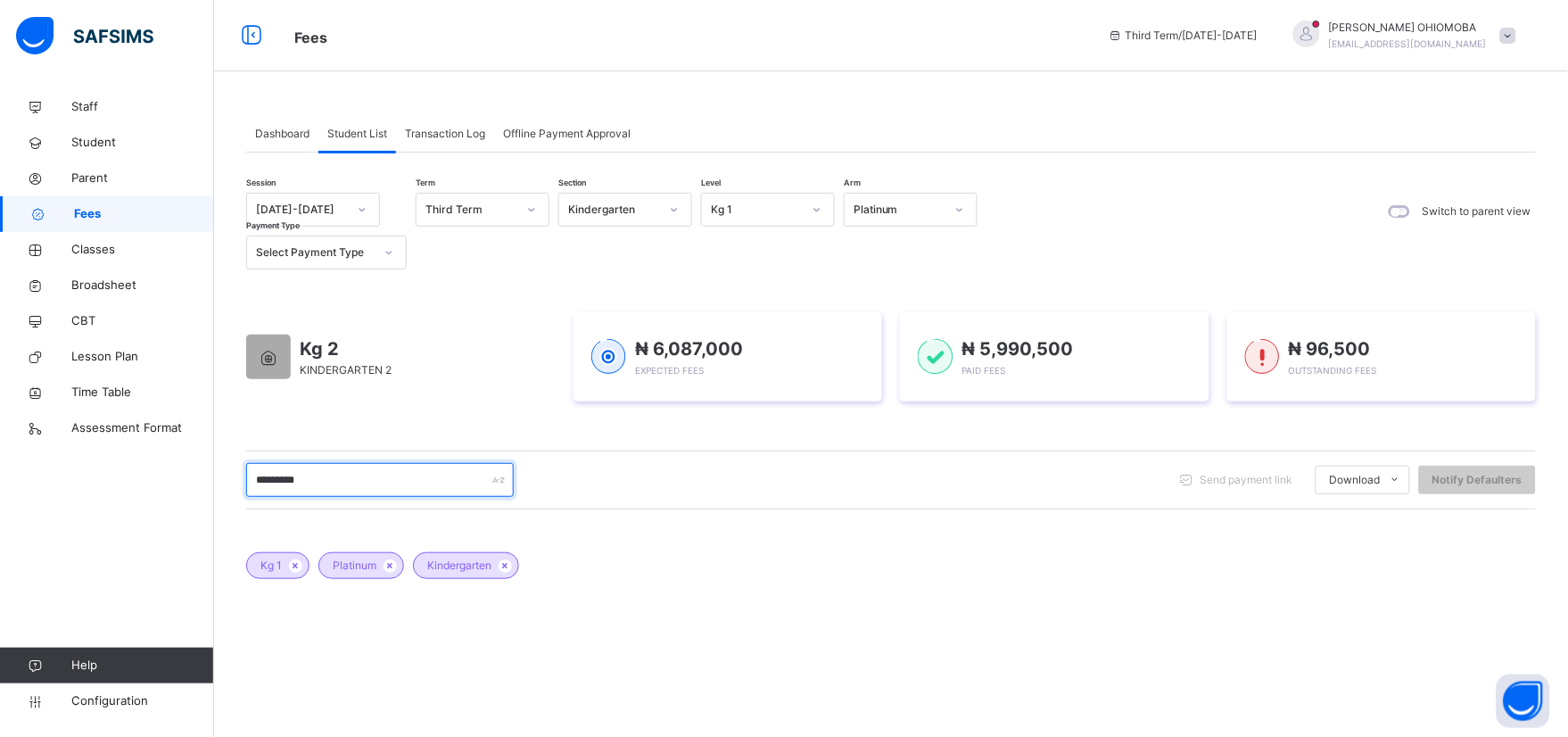
click at [319, 482] on input "*********" at bounding box center [379, 480] width 268 height 34
type input "*"
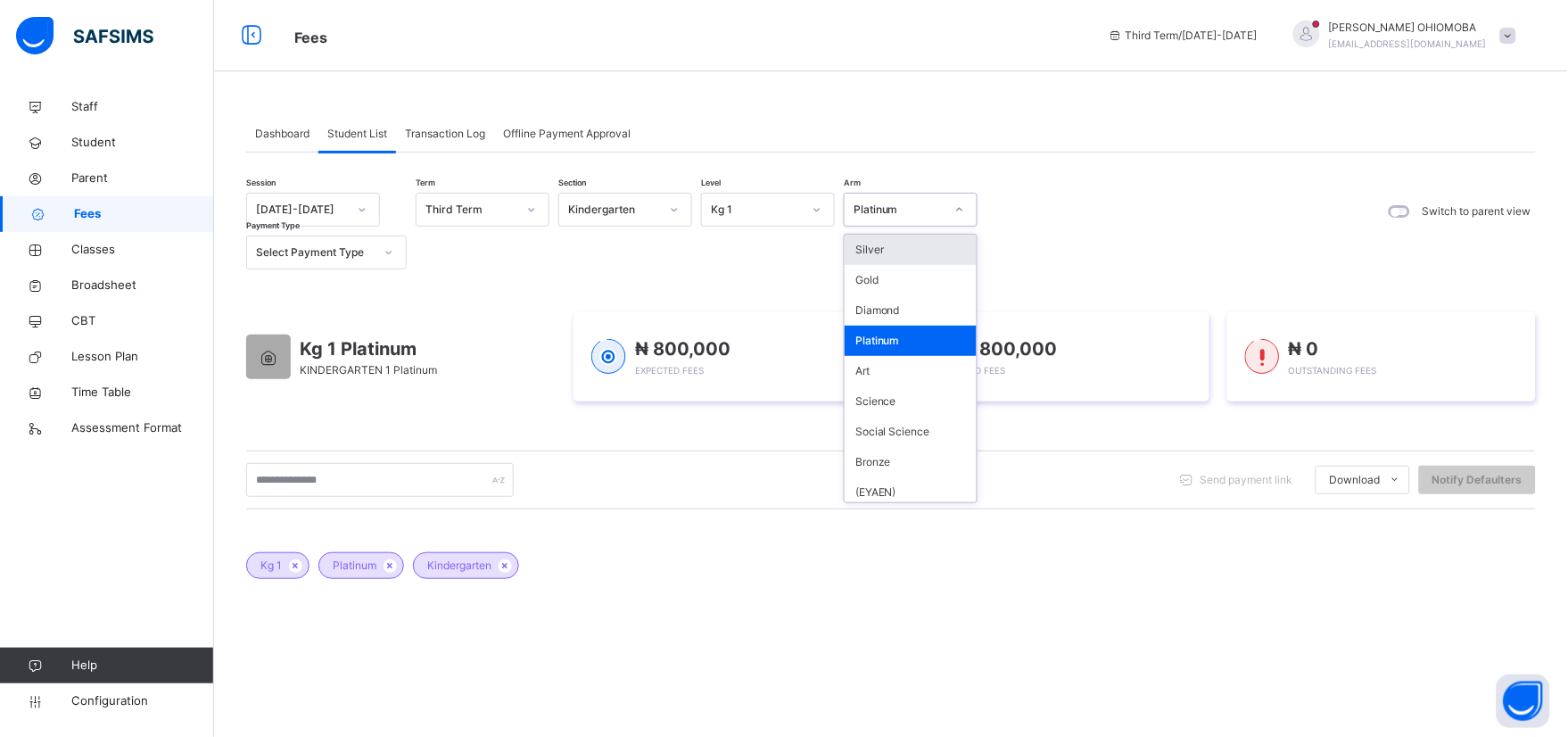
click at [958, 203] on icon at bounding box center [959, 210] width 11 height 18
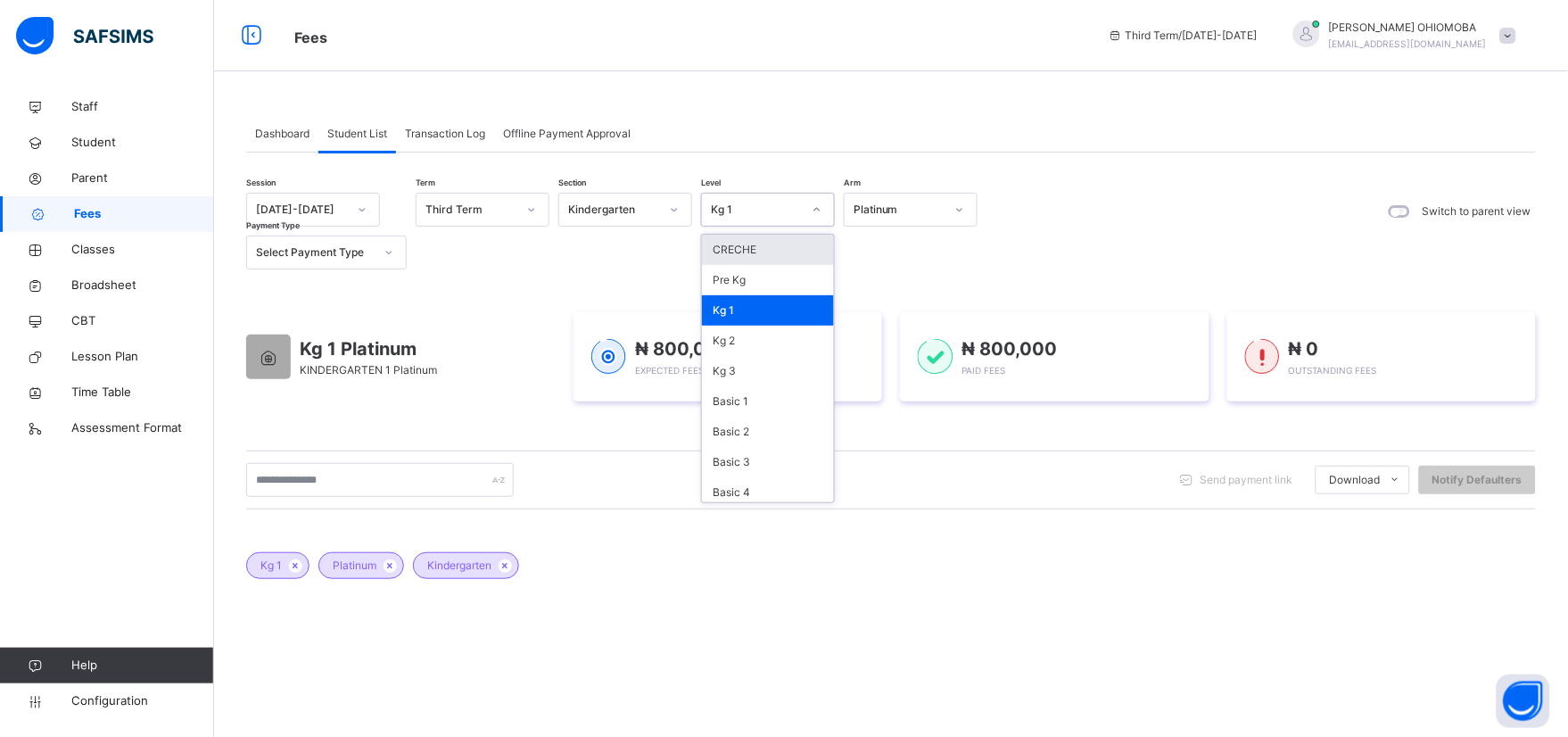
click at [813, 212] on icon at bounding box center [817, 210] width 11 height 18
click at [732, 280] on div "Pre Kg" at bounding box center [768, 280] width 132 height 30
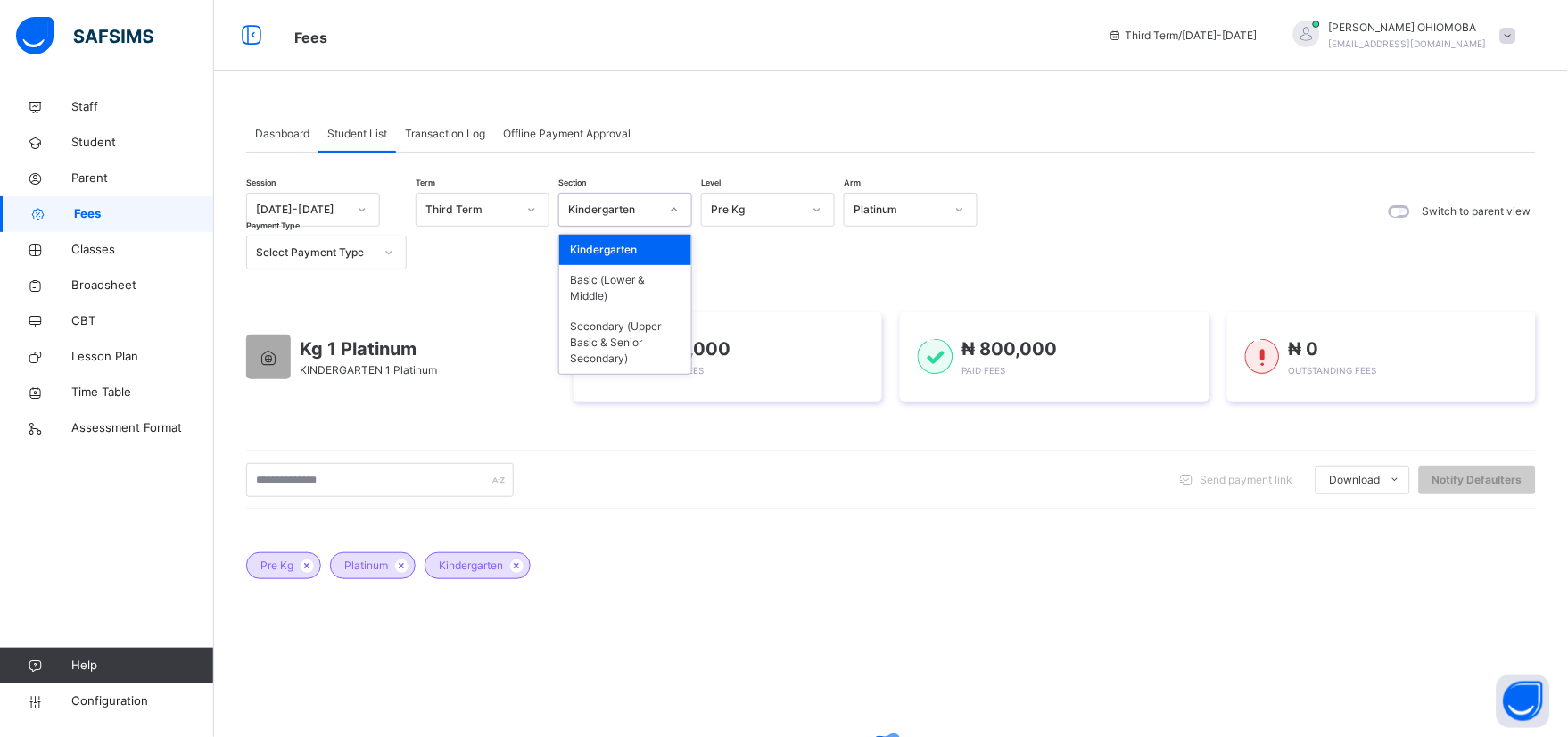
drag, startPoint x: 669, startPoint y: 212, endPoint x: 661, endPoint y: 235, distance: 24.4
click at [668, 212] on div at bounding box center [675, 210] width 30 height 29
click at [603, 293] on div "Basic (Lower & Middle)" at bounding box center [626, 288] width 132 height 47
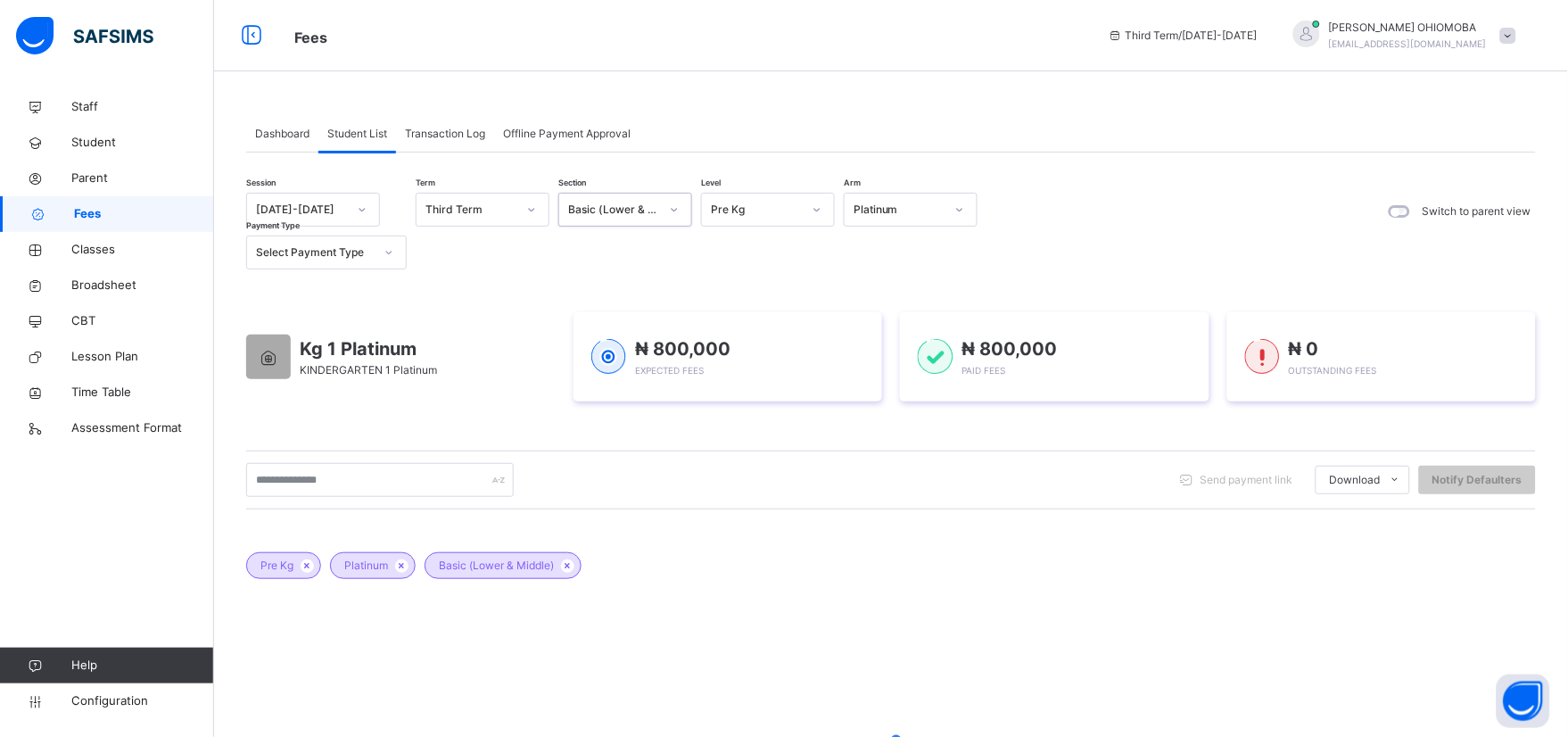
click at [830, 214] on div at bounding box center [817, 210] width 30 height 29
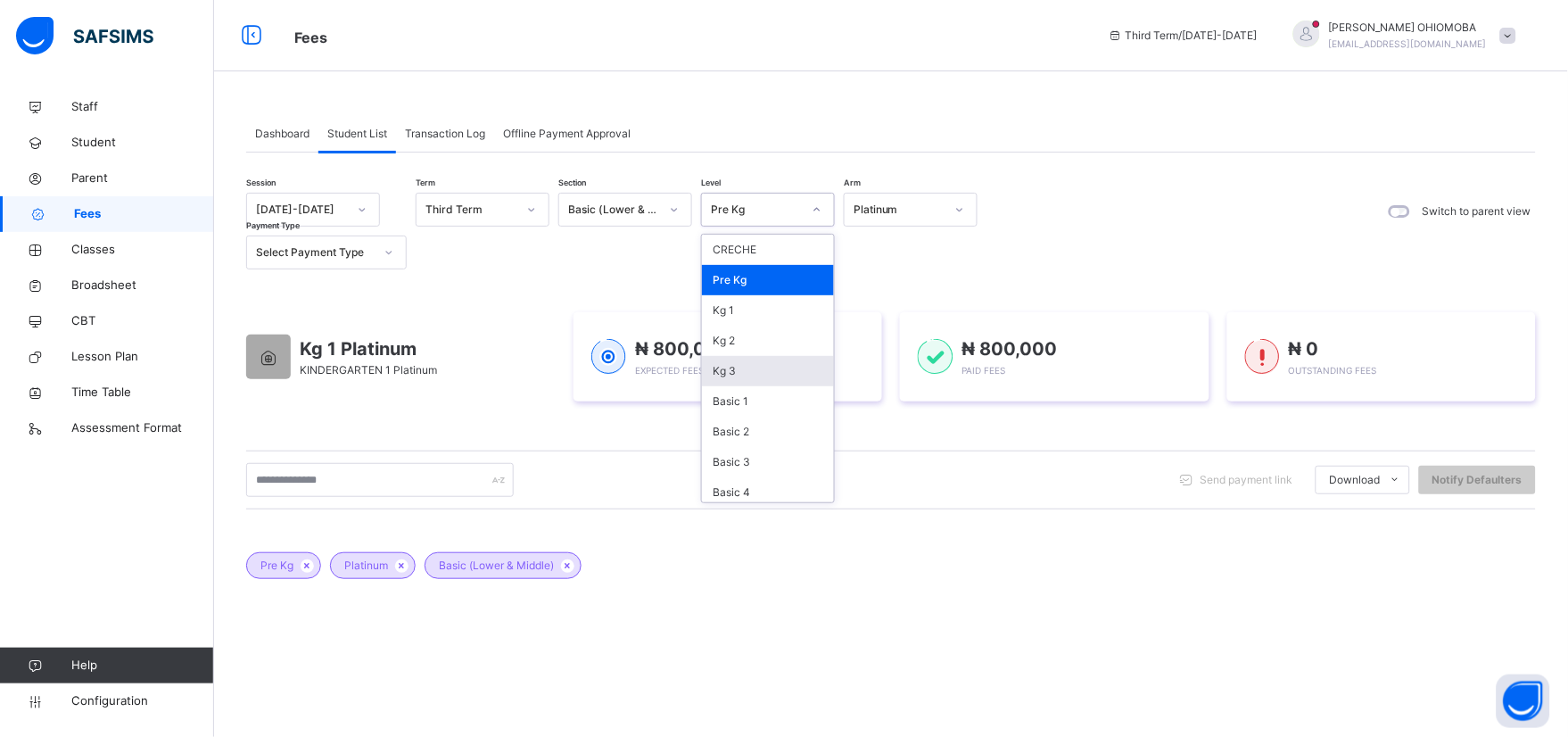
click at [723, 376] on div "Kg 3" at bounding box center [768, 372] width 132 height 30
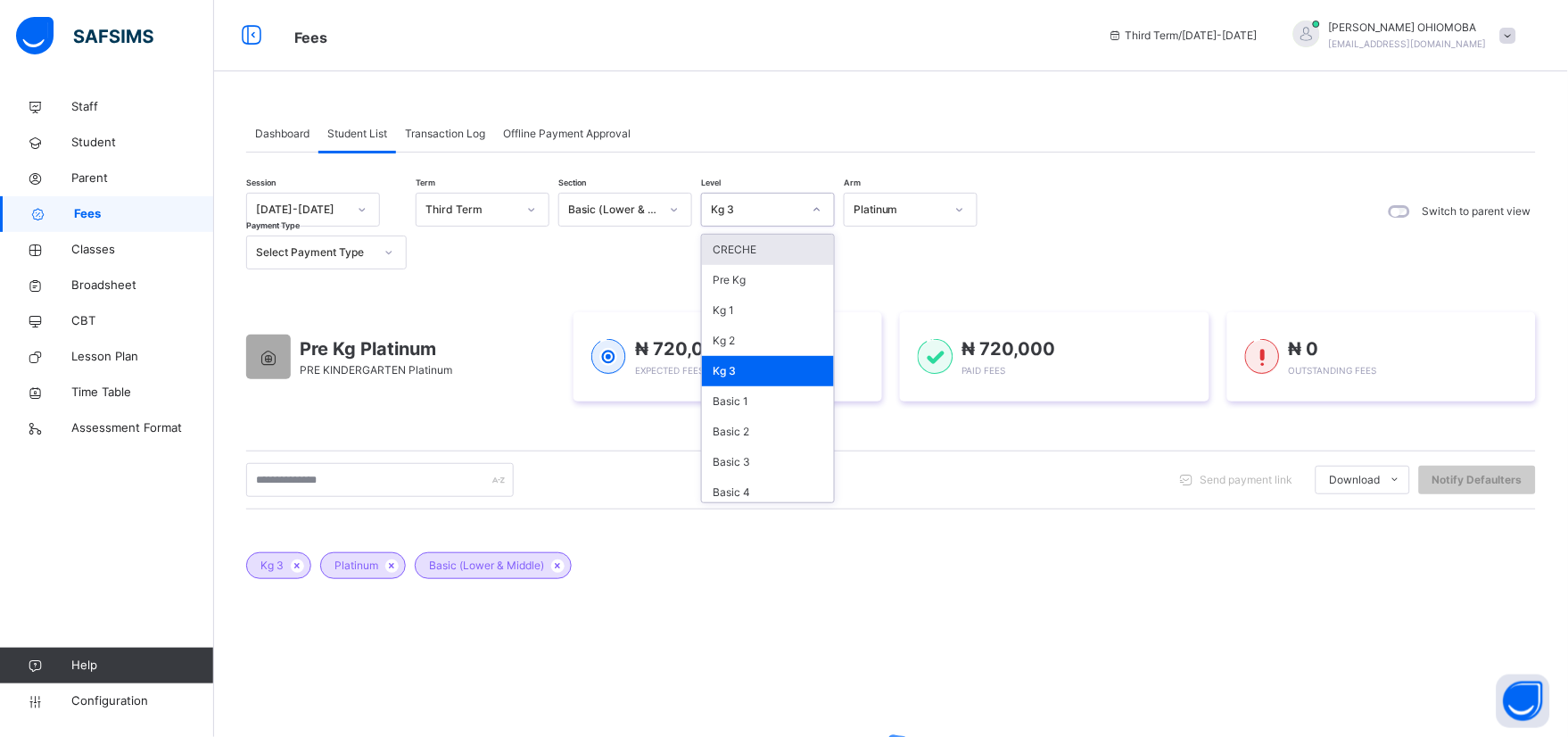
click at [821, 211] on icon at bounding box center [817, 210] width 11 height 18
click at [737, 461] on div "Basic 3" at bounding box center [768, 462] width 132 height 30
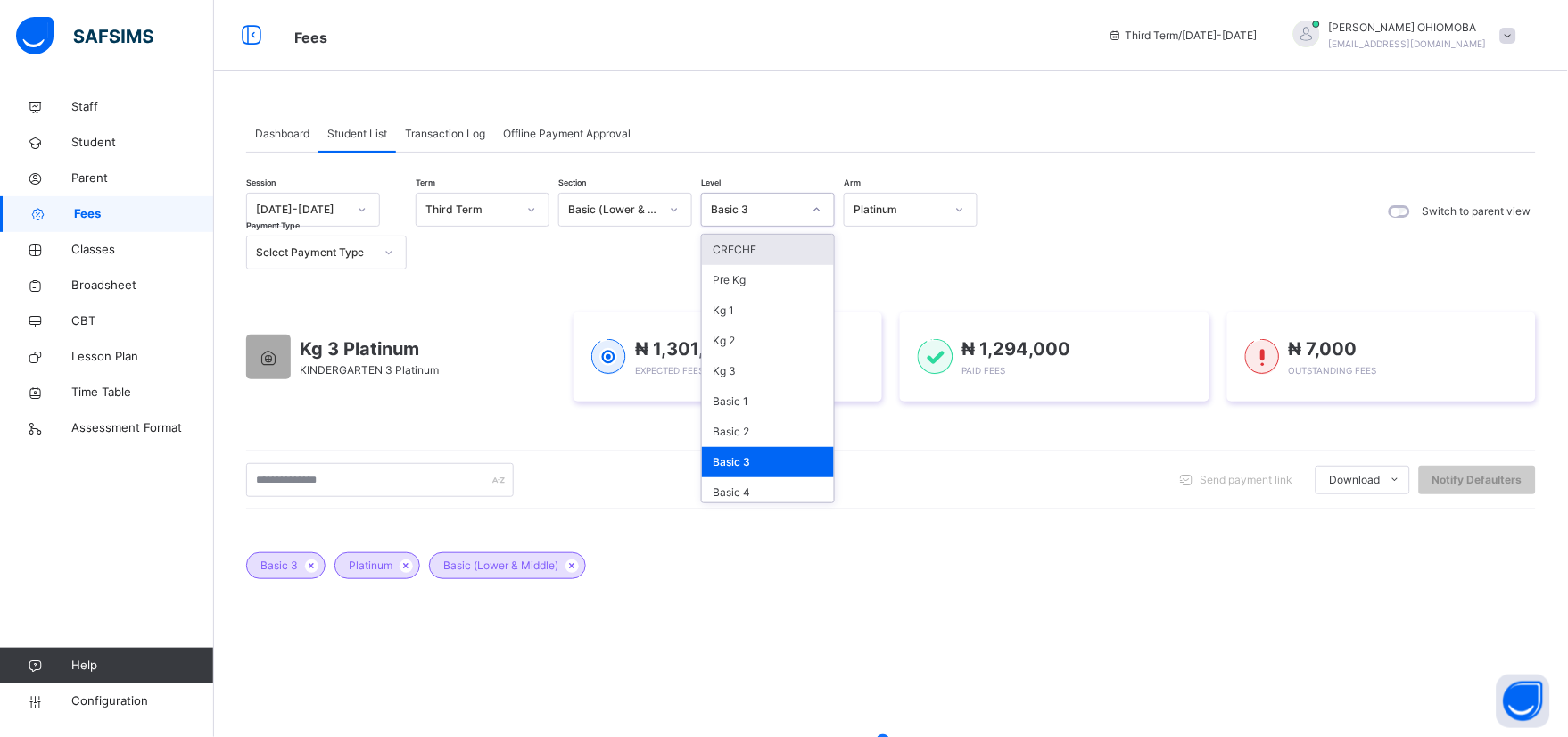
click at [813, 207] on icon at bounding box center [817, 210] width 11 height 18
click at [736, 402] on div "Basic 1" at bounding box center [768, 402] width 132 height 30
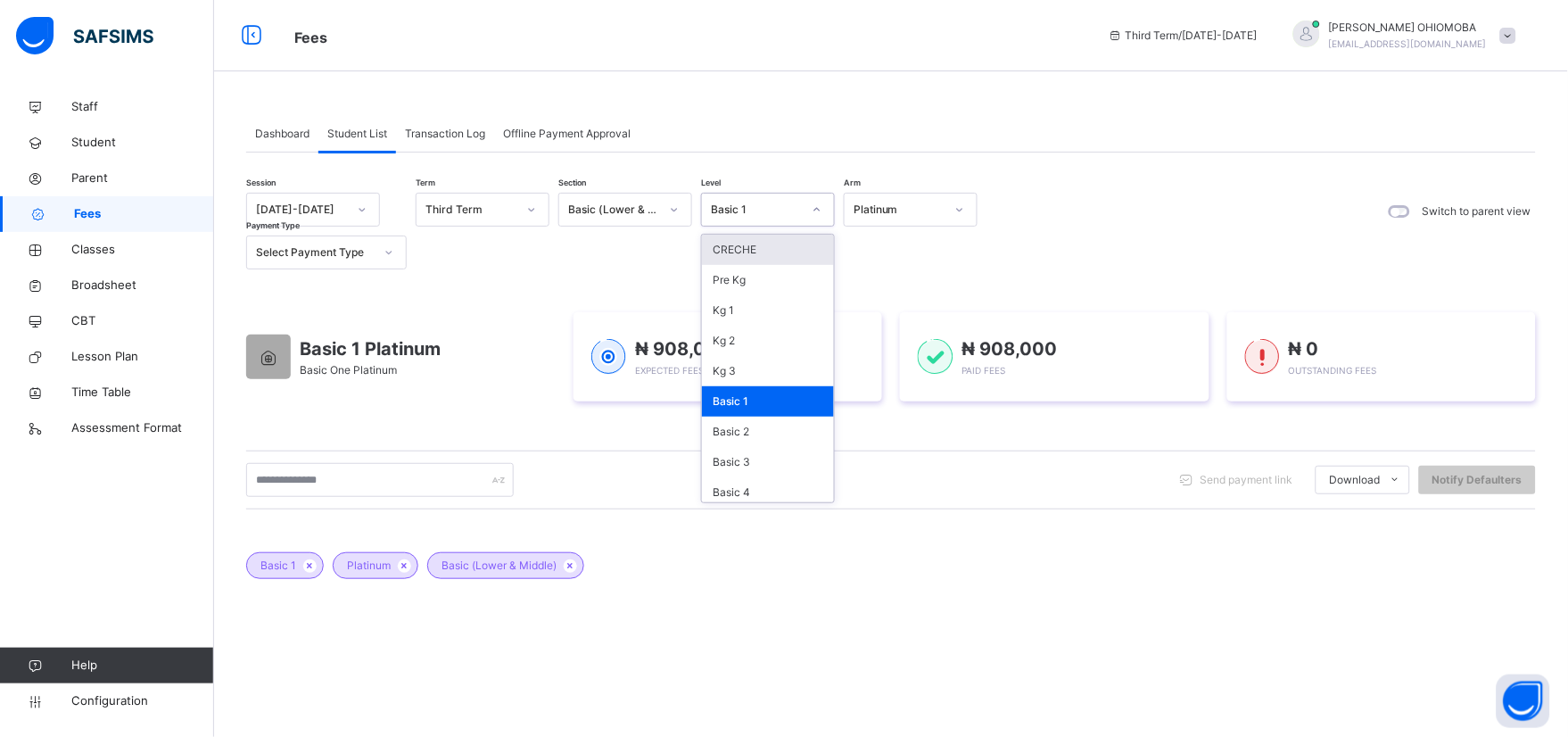
click at [816, 209] on icon at bounding box center [817, 210] width 11 height 18
click at [742, 433] on div "Basic 2" at bounding box center [768, 432] width 132 height 30
click at [818, 214] on icon at bounding box center [817, 210] width 11 height 18
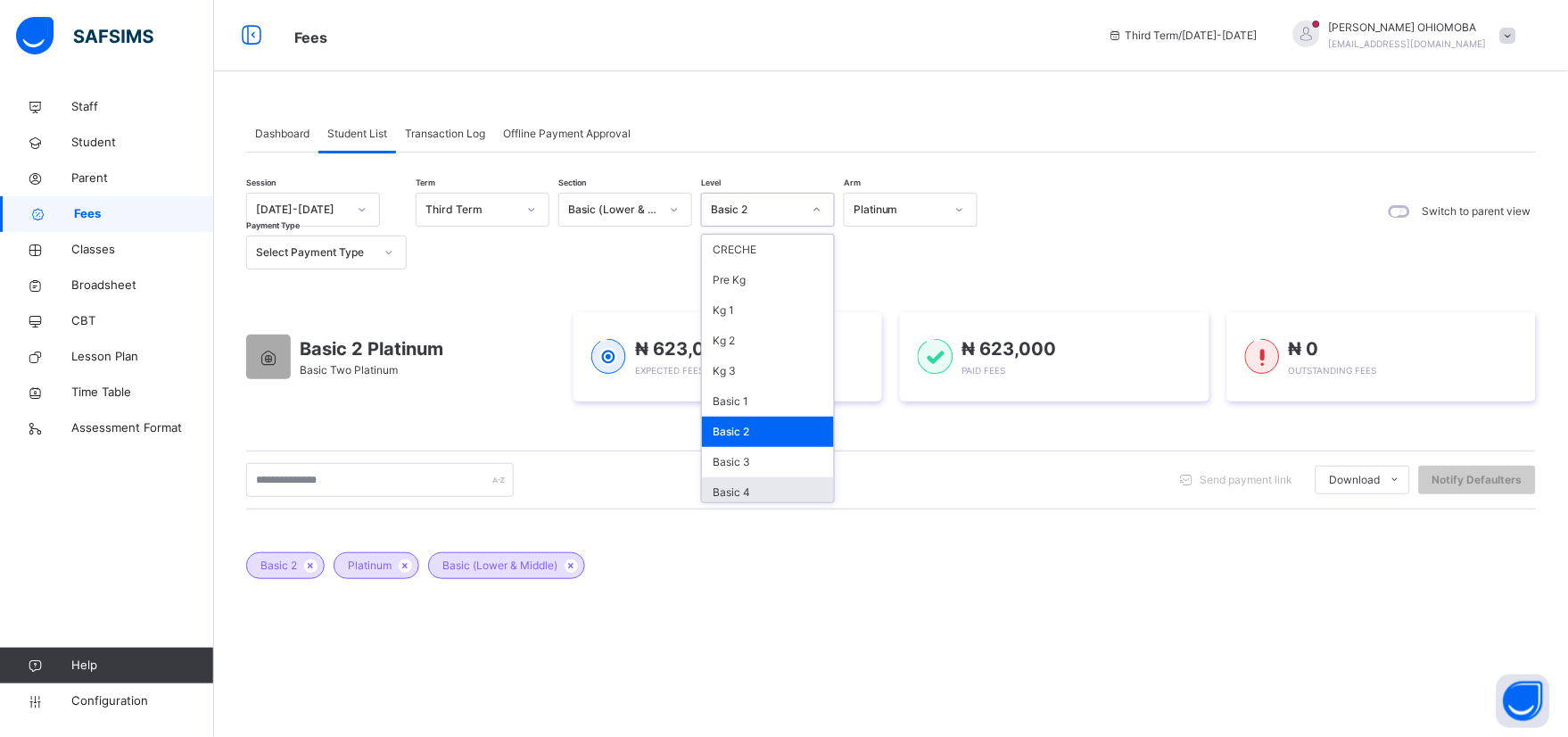
click at [740, 493] on div "Basic 4" at bounding box center [768, 493] width 132 height 30
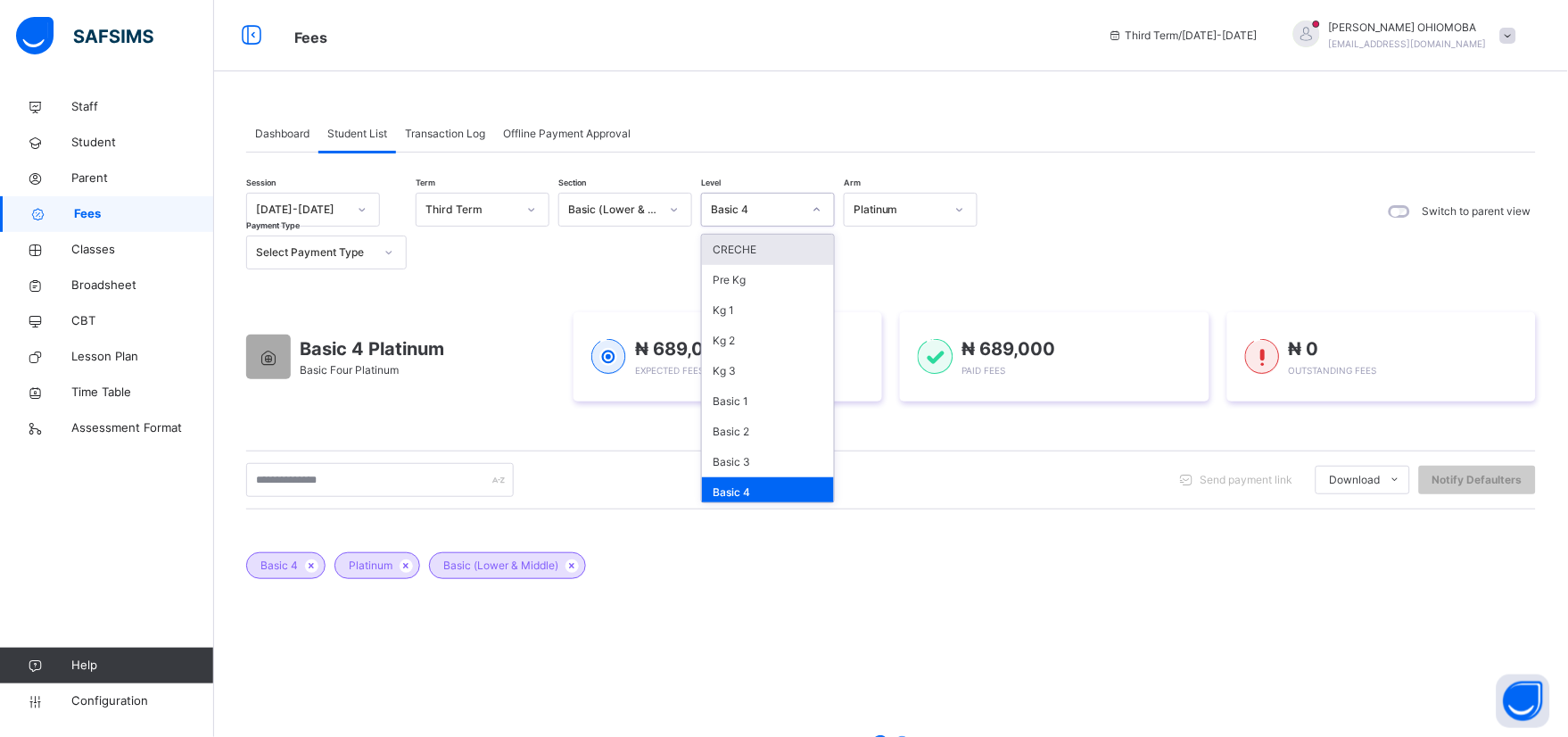
click at [816, 210] on icon at bounding box center [817, 210] width 11 height 18
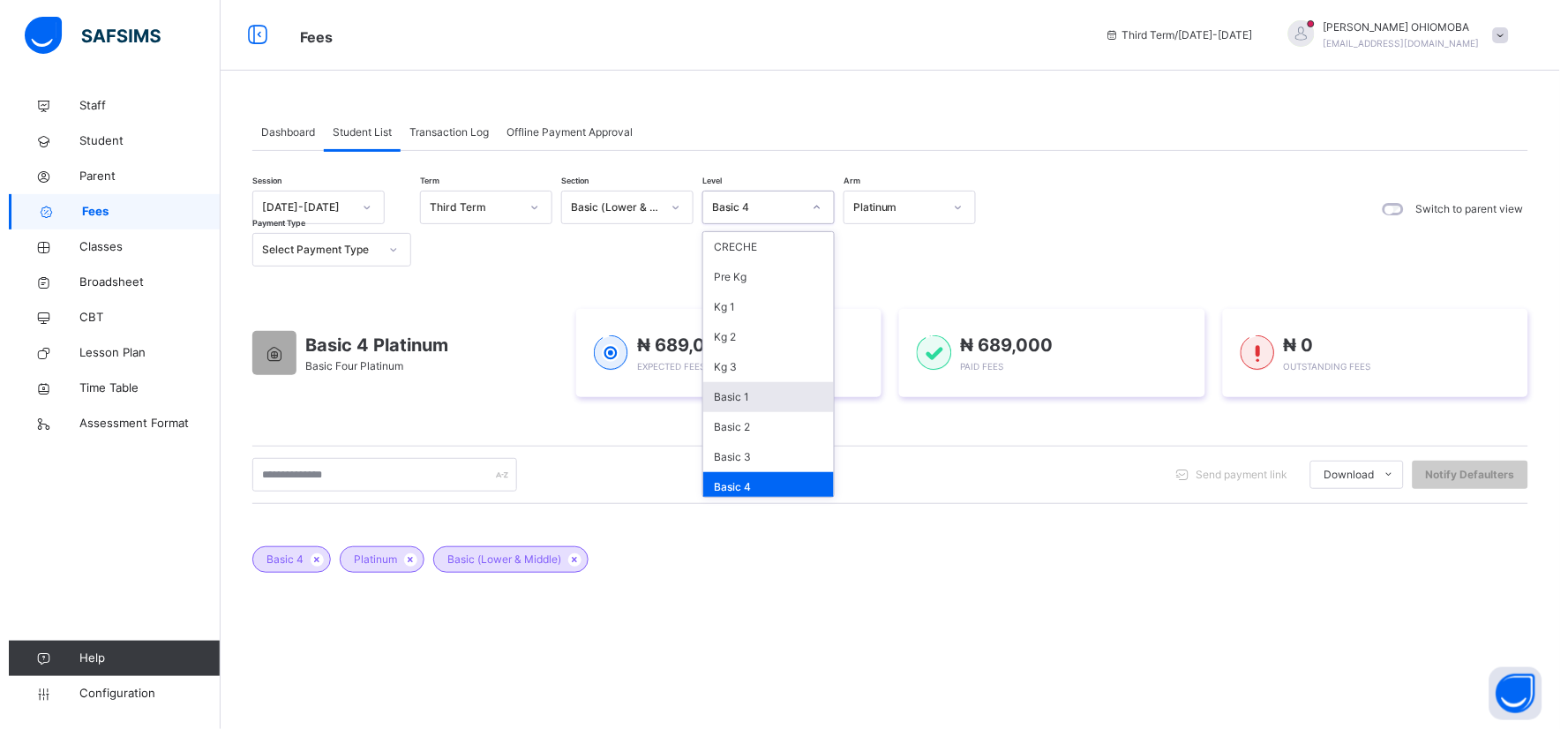
scroll to position [98, 0]
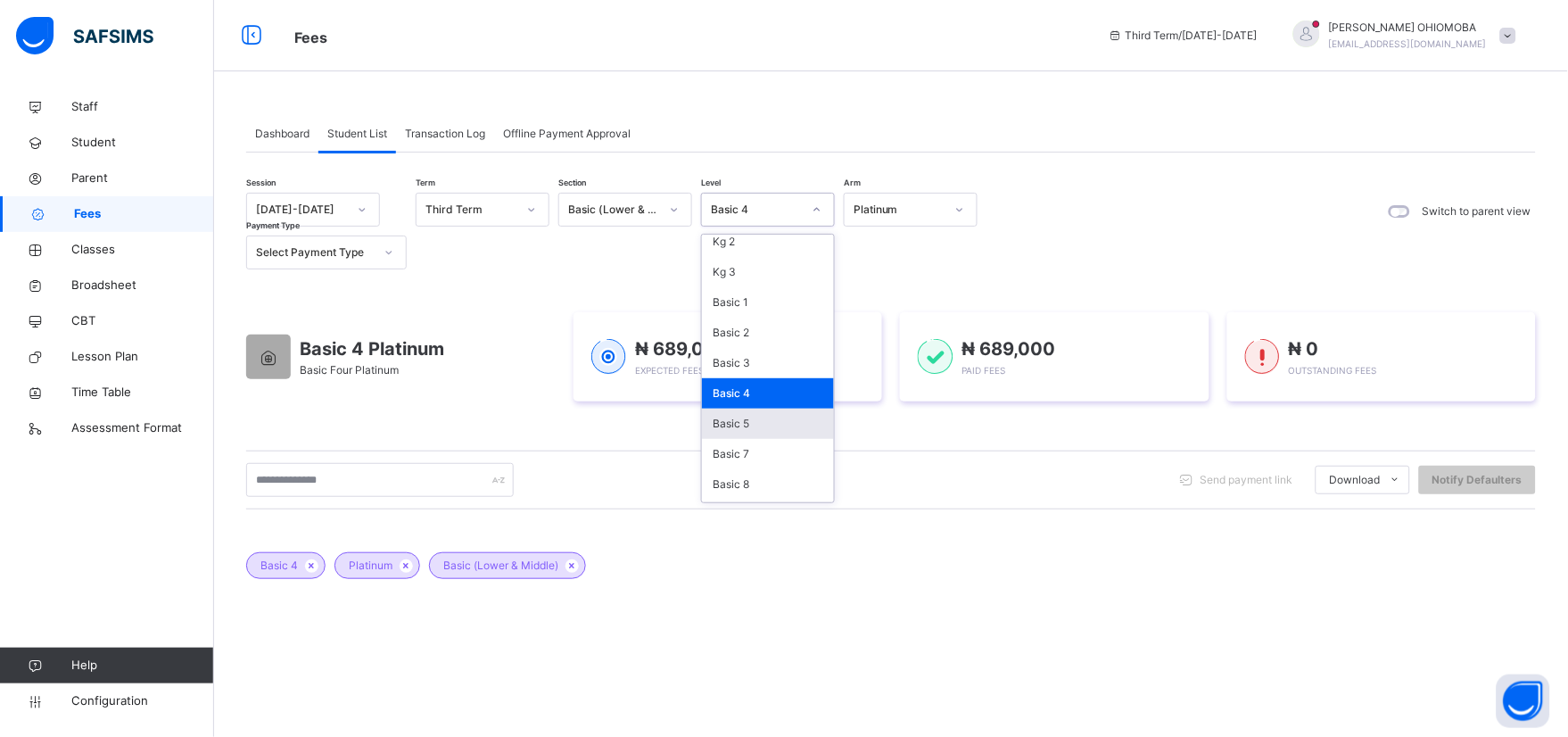
click at [745, 422] on div "Basic 5" at bounding box center [768, 424] width 132 height 30
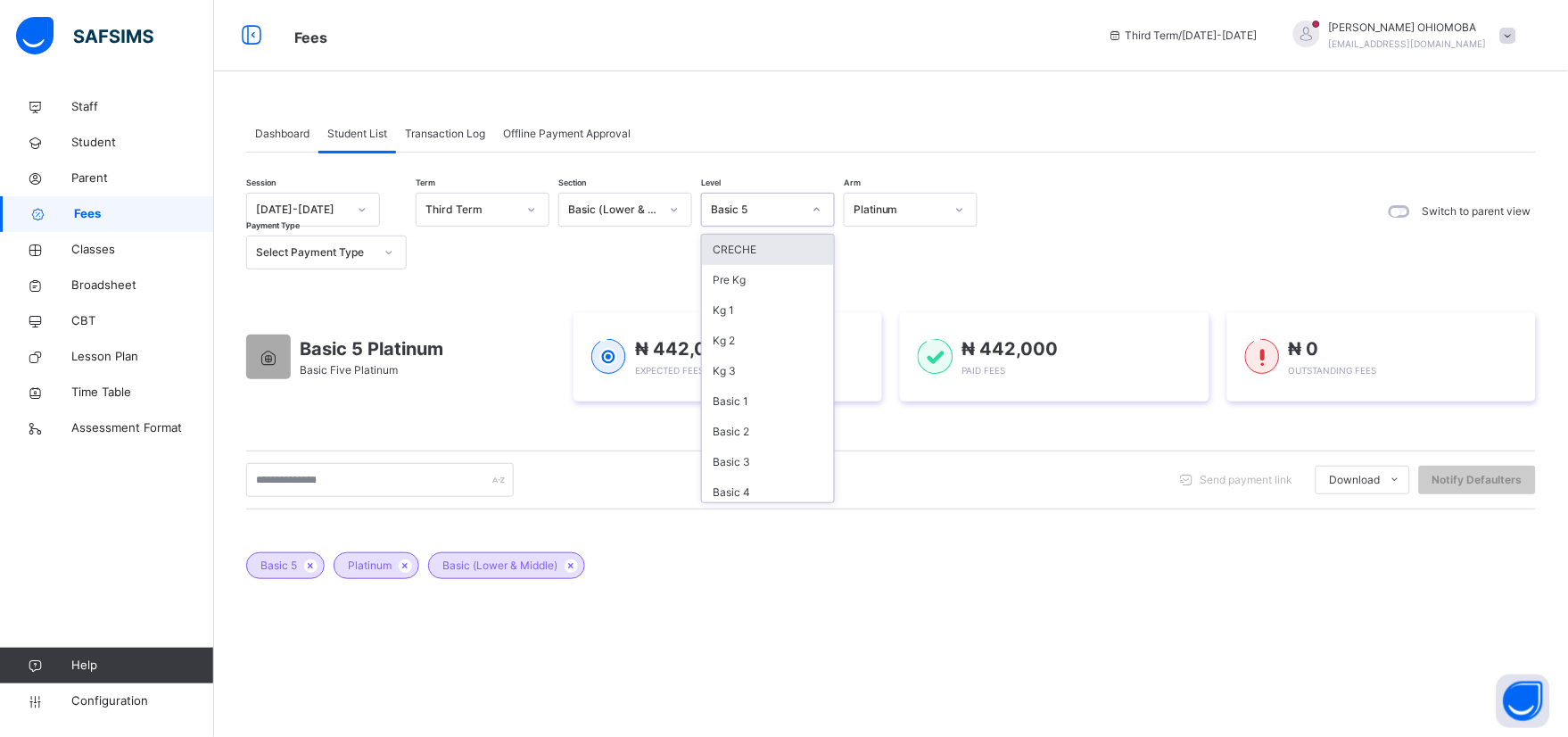
click at [819, 210] on icon at bounding box center [817, 210] width 11 height 18
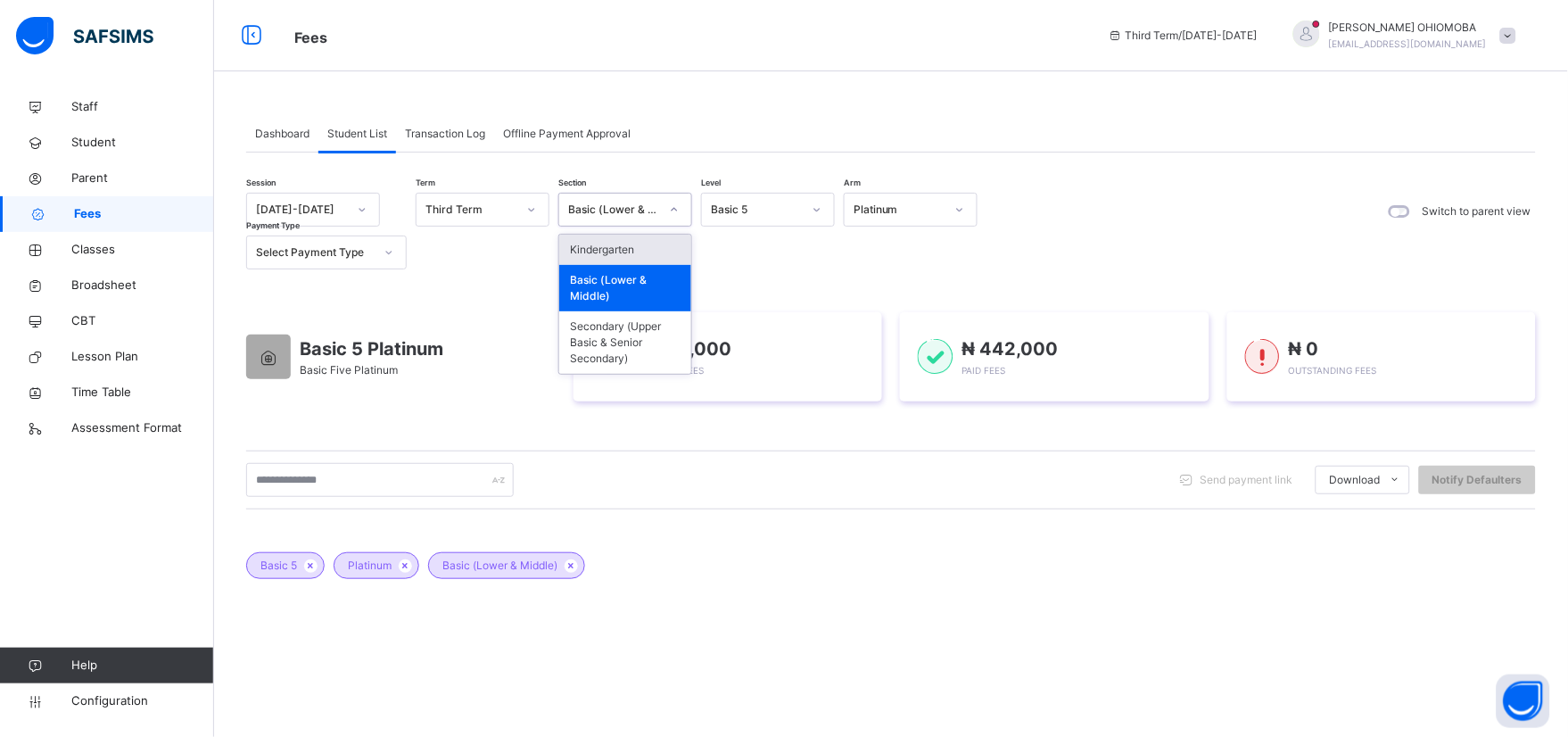
click at [680, 207] on div at bounding box center [675, 210] width 30 height 29
click at [656, 253] on div "Kindergarten" at bounding box center [626, 250] width 132 height 30
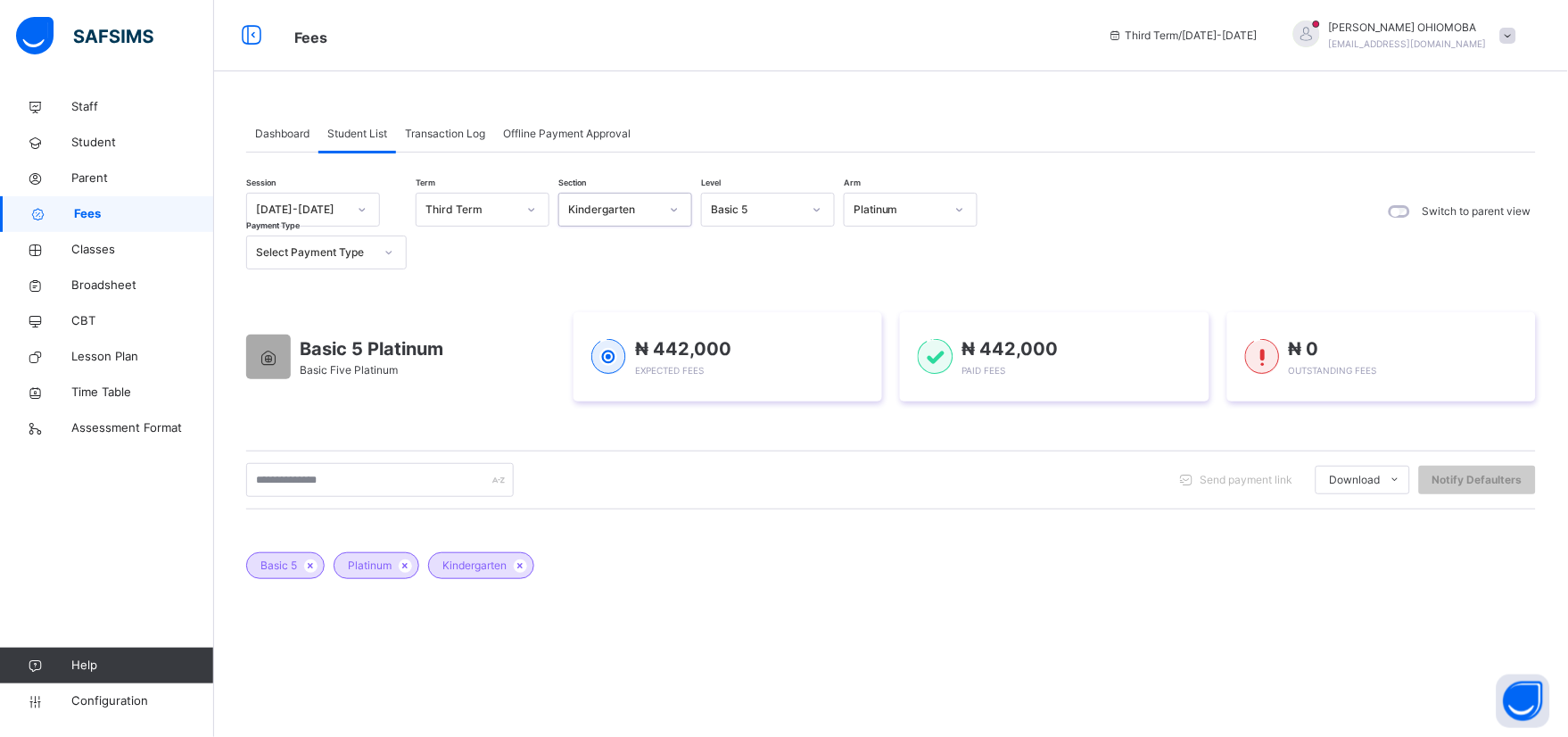
click at [815, 206] on icon at bounding box center [817, 210] width 11 height 18
click at [720, 343] on div "Kg 2" at bounding box center [768, 341] width 132 height 30
click at [1525, 33] on div "[PERSON_NAME] [EMAIL_ADDRESS][DOMAIN_NAME]" at bounding box center [1400, 36] width 250 height 32
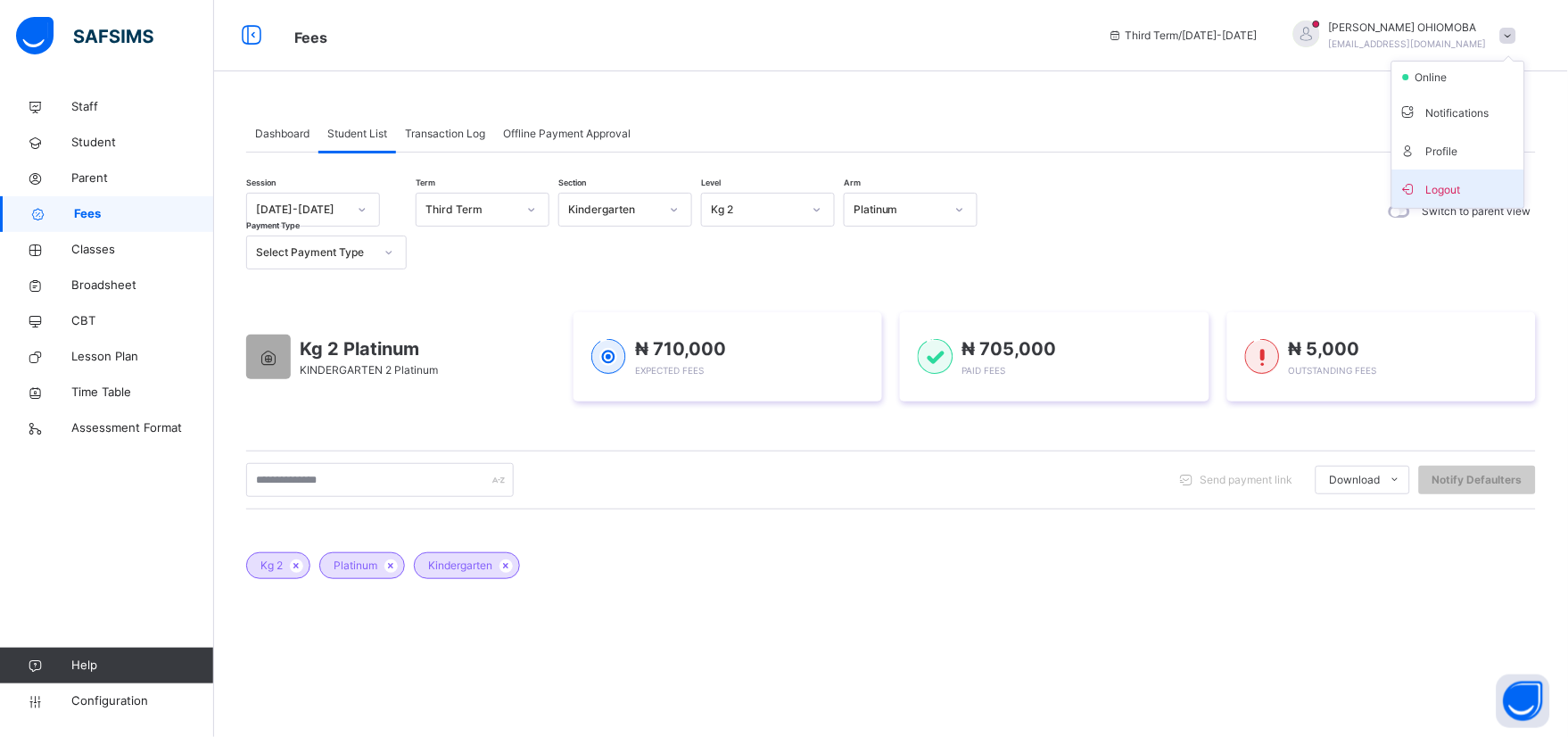
click at [1439, 184] on span "Logout" at bounding box center [1459, 188] width 118 height 24
